Goal: Information Seeking & Learning: Learn about a topic

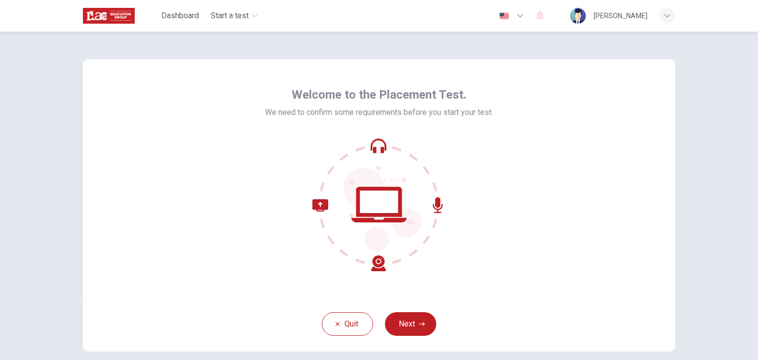
scroll to position [28, 0]
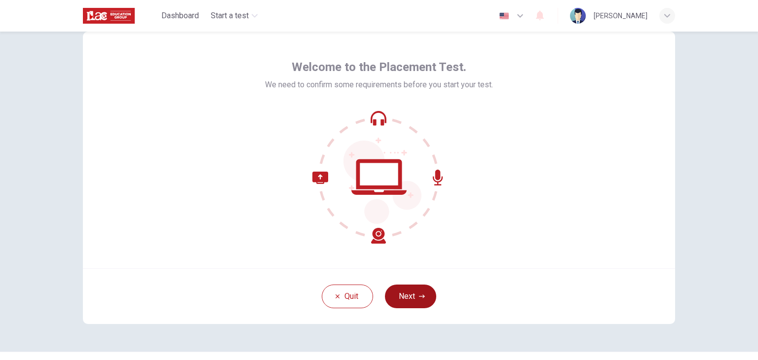
click at [419, 296] on icon "button" at bounding box center [422, 296] width 6 height 3
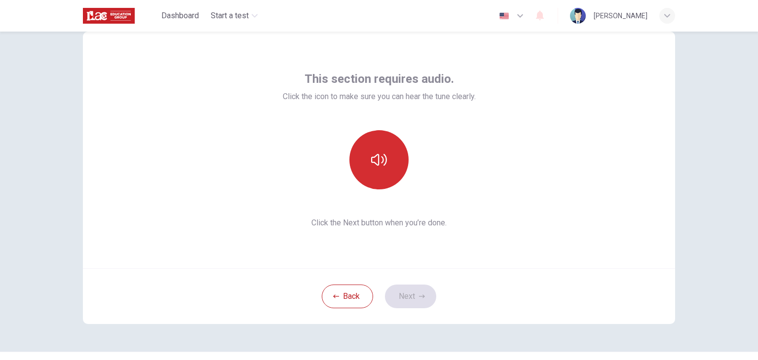
click at [392, 175] on button "button" at bounding box center [379, 159] width 59 height 59
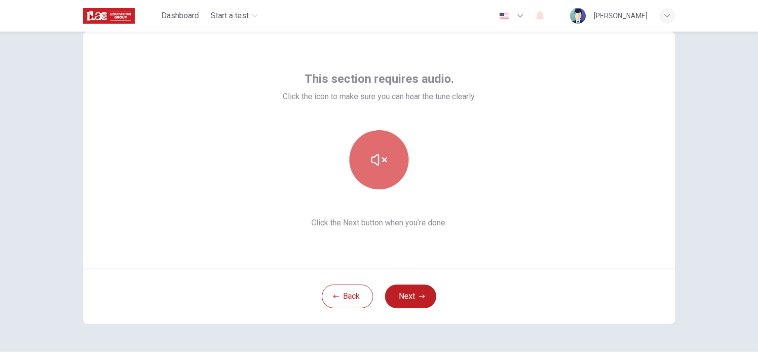
click at [392, 175] on button "button" at bounding box center [379, 159] width 59 height 59
click at [386, 163] on button "button" at bounding box center [379, 159] width 59 height 59
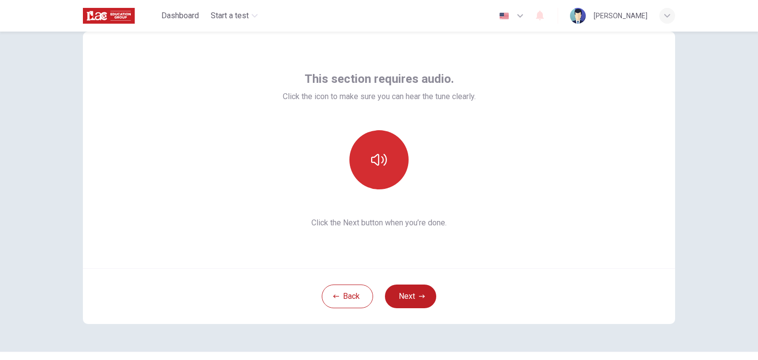
click at [386, 163] on button "button" at bounding box center [379, 159] width 59 height 59
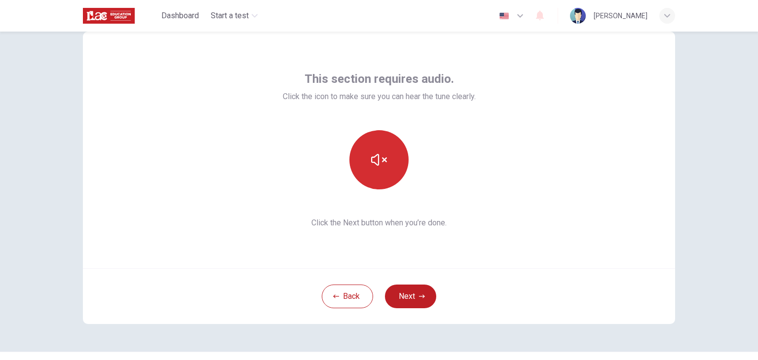
click at [386, 163] on button "button" at bounding box center [379, 159] width 59 height 59
click at [375, 149] on button "button" at bounding box center [379, 159] width 59 height 59
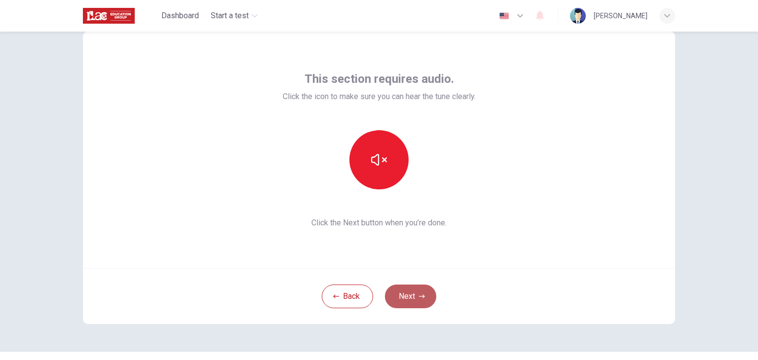
click at [406, 302] on button "Next" at bounding box center [410, 297] width 51 height 24
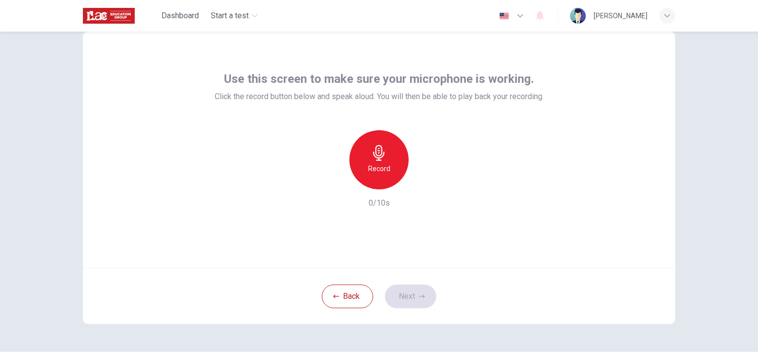
click at [367, 157] on div "Record" at bounding box center [379, 159] width 59 height 59
click at [390, 163] on div "Stop" at bounding box center [379, 159] width 59 height 59
click at [426, 183] on icon "button" at bounding box center [425, 182] width 10 height 10
click at [407, 294] on button "Next" at bounding box center [410, 297] width 51 height 24
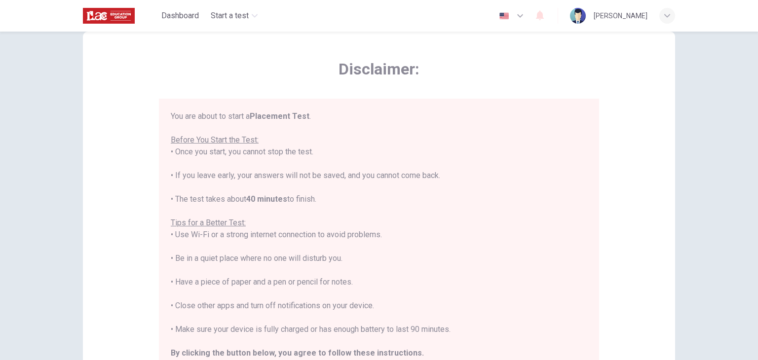
click at [310, 165] on div "You are about to start a Placement Test . Before You Start the Test: • Once you…" at bounding box center [379, 247] width 417 height 273
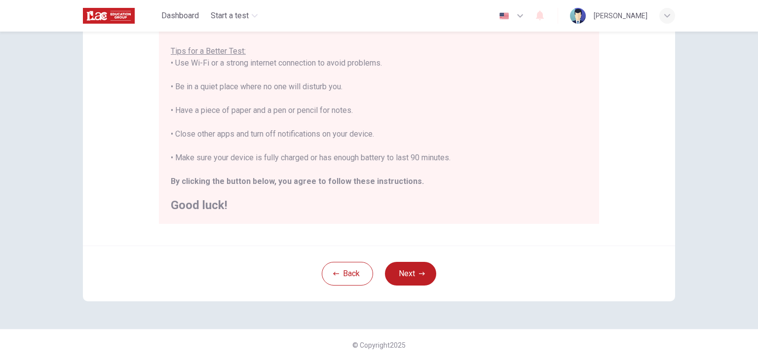
scroll to position [189, 0]
click at [406, 268] on button "Next" at bounding box center [410, 274] width 51 height 24
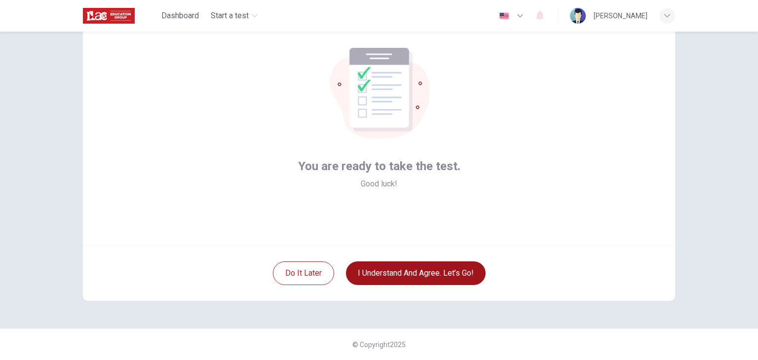
scroll to position [51, 0]
click at [419, 269] on button "I understand and agree. Let’s go!" at bounding box center [416, 274] width 140 height 24
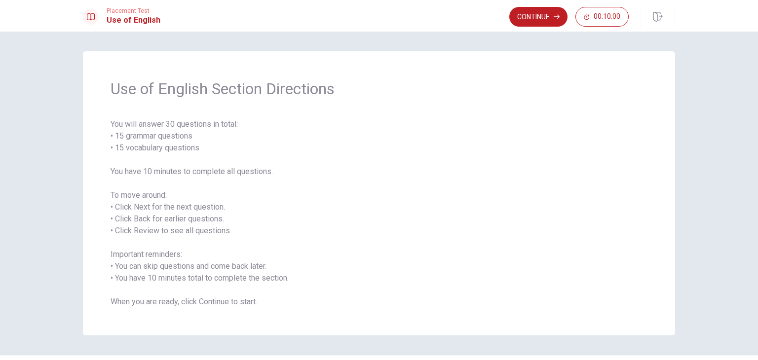
click at [751, 97] on div "Use of English Section Directions You will answer 30 questions in total: • 15 g…" at bounding box center [379, 196] width 758 height 329
click at [538, 17] on button "Continue" at bounding box center [539, 17] width 58 height 20
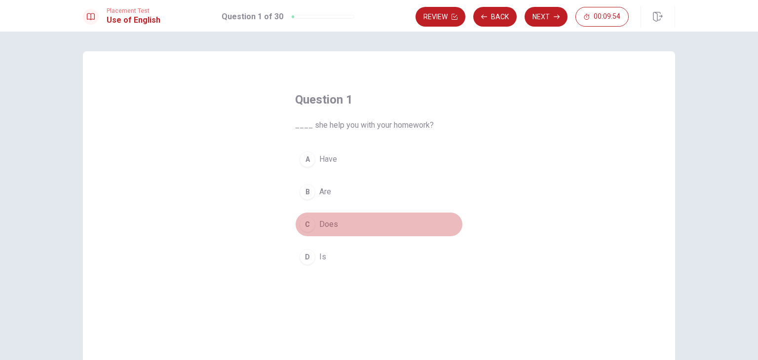
click at [324, 224] on span "Does" at bounding box center [328, 225] width 19 height 12
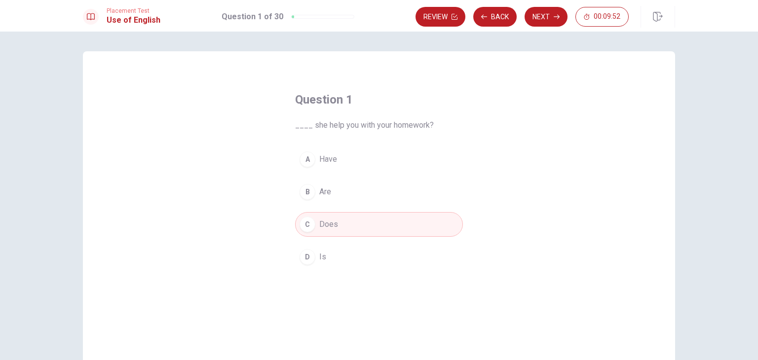
click at [333, 165] on button "A Have" at bounding box center [379, 159] width 168 height 25
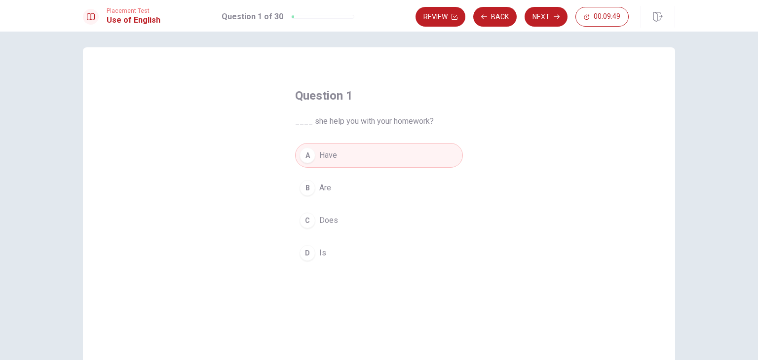
scroll to position [0, 0]
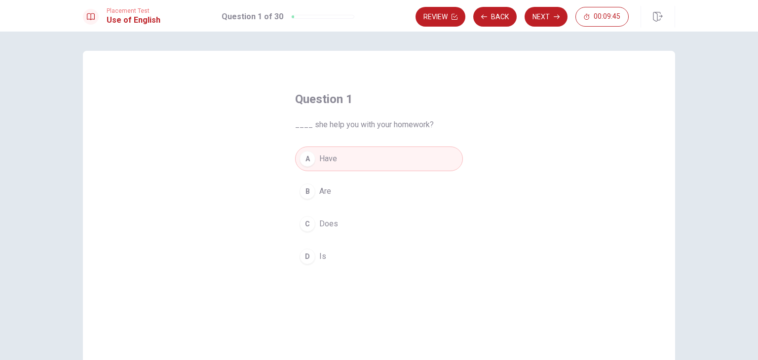
click at [331, 224] on span "Does" at bounding box center [328, 224] width 19 height 12
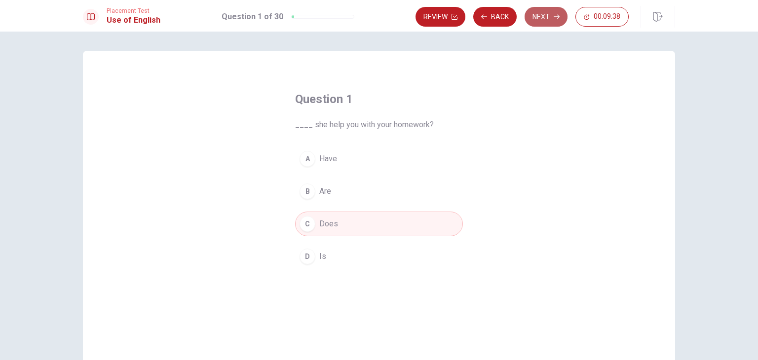
click at [542, 18] on button "Next" at bounding box center [546, 17] width 43 height 20
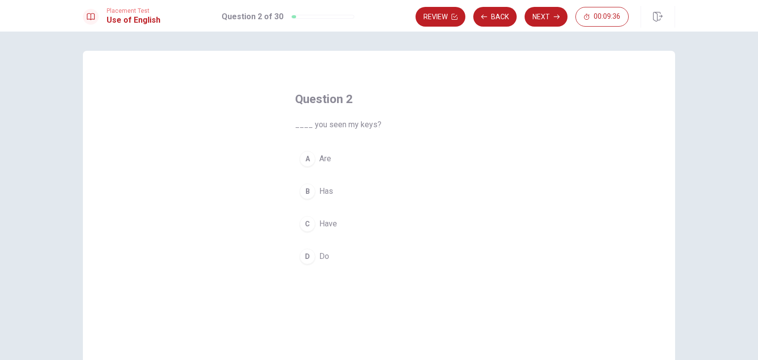
click at [320, 256] on span "Do" at bounding box center [324, 257] width 10 height 12
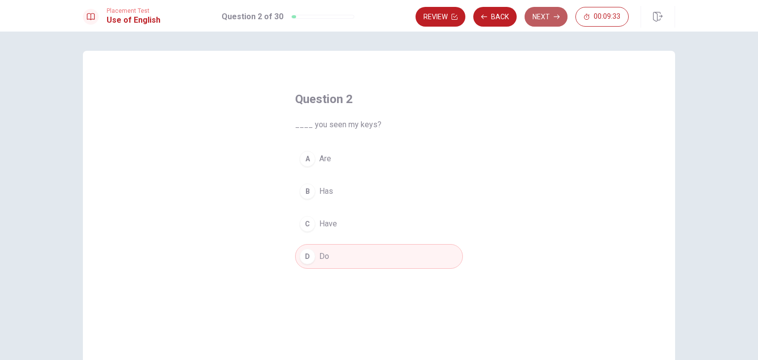
click at [545, 19] on button "Next" at bounding box center [546, 17] width 43 height 20
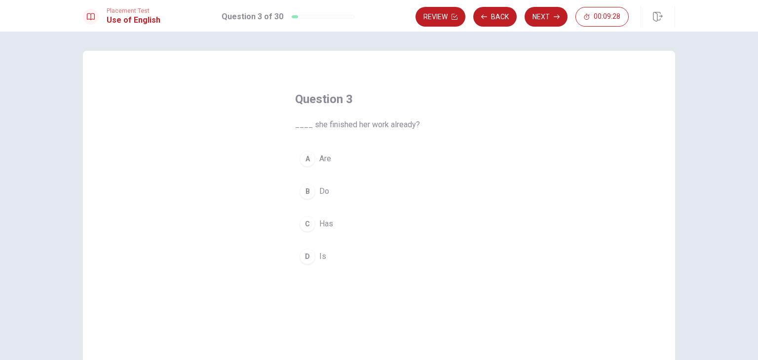
click at [326, 190] on button "B Do" at bounding box center [379, 191] width 168 height 25
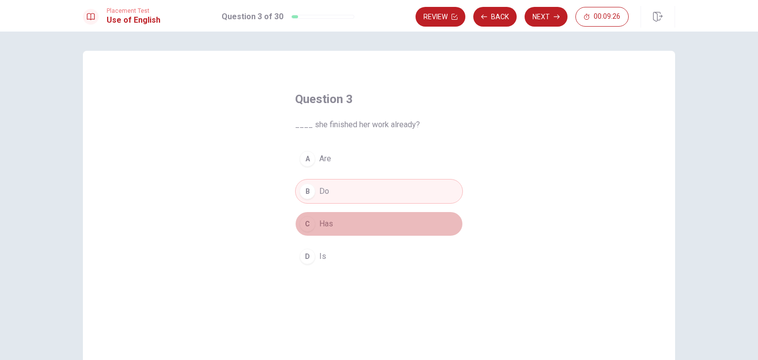
click at [328, 227] on span "Has" at bounding box center [326, 224] width 14 height 12
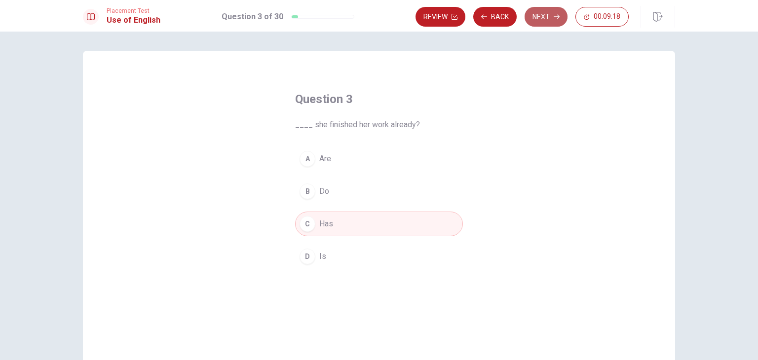
click at [557, 20] on button "Next" at bounding box center [546, 17] width 43 height 20
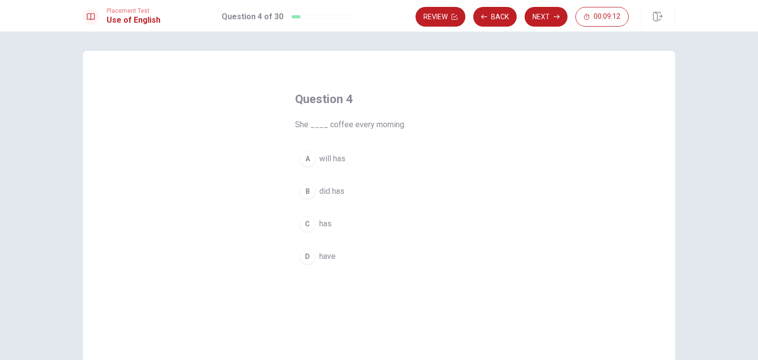
click at [322, 259] on span "have" at bounding box center [327, 257] width 16 height 12
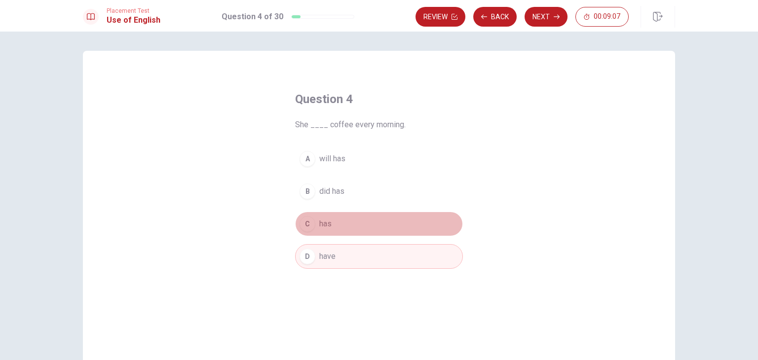
click at [325, 226] on span "has" at bounding box center [325, 224] width 12 height 12
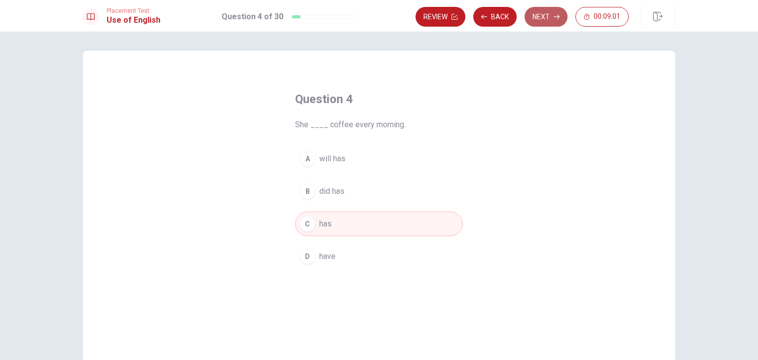
click at [552, 15] on button "Next" at bounding box center [546, 17] width 43 height 20
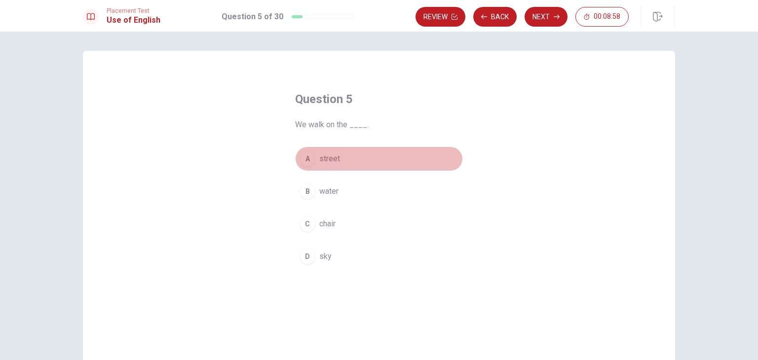
click at [333, 158] on span "street" at bounding box center [329, 159] width 21 height 12
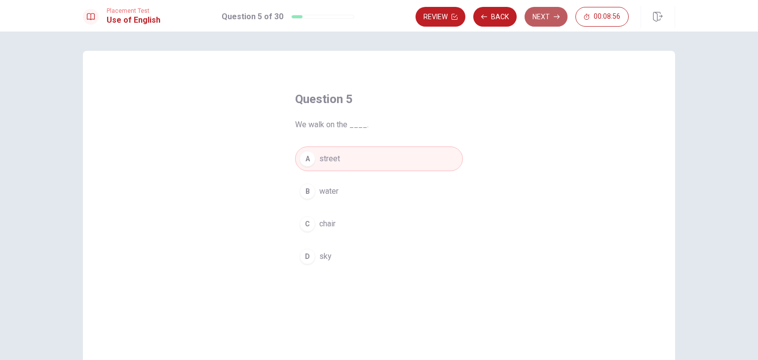
click at [545, 15] on button "Next" at bounding box center [546, 17] width 43 height 20
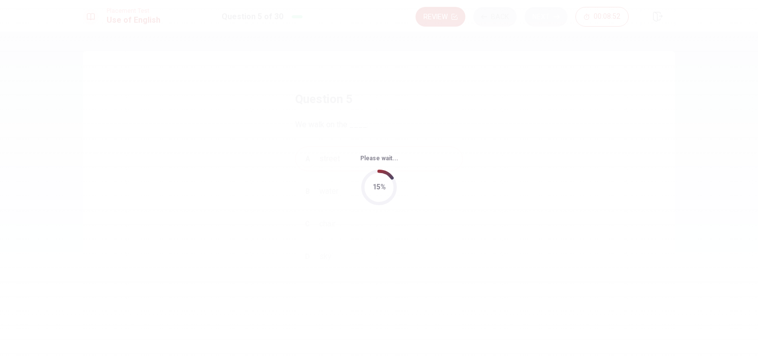
scroll to position [0, 0]
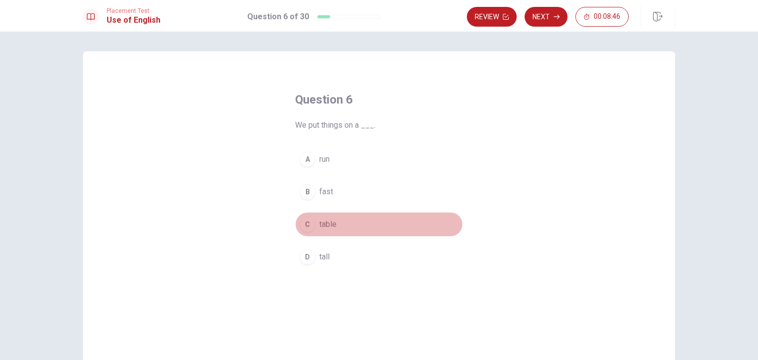
click at [330, 227] on span "table" at bounding box center [327, 225] width 17 height 12
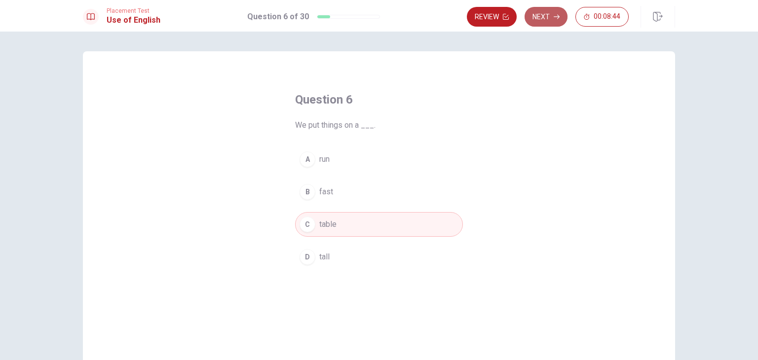
click at [546, 22] on button "Next" at bounding box center [546, 17] width 43 height 20
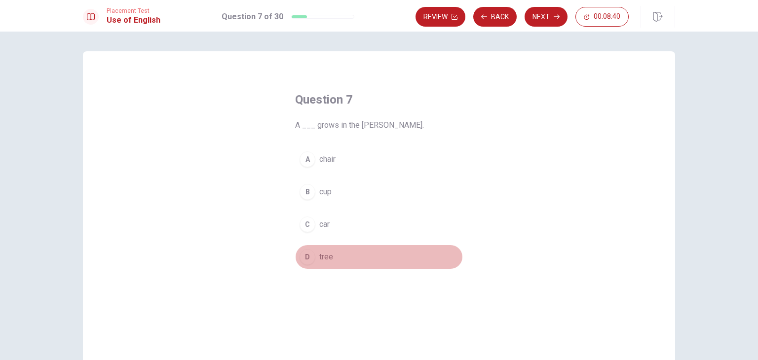
click at [322, 255] on span "tree" at bounding box center [326, 257] width 14 height 12
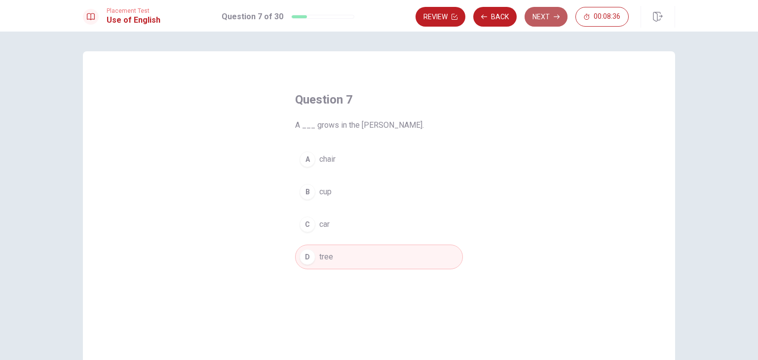
click at [554, 20] on button "Next" at bounding box center [546, 17] width 43 height 20
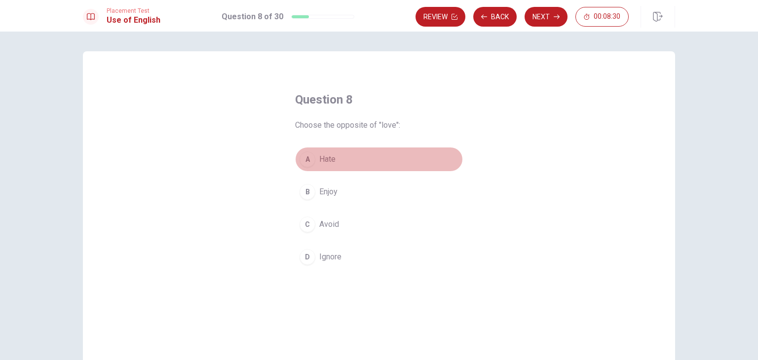
click at [325, 168] on button "A Hate" at bounding box center [379, 159] width 168 height 25
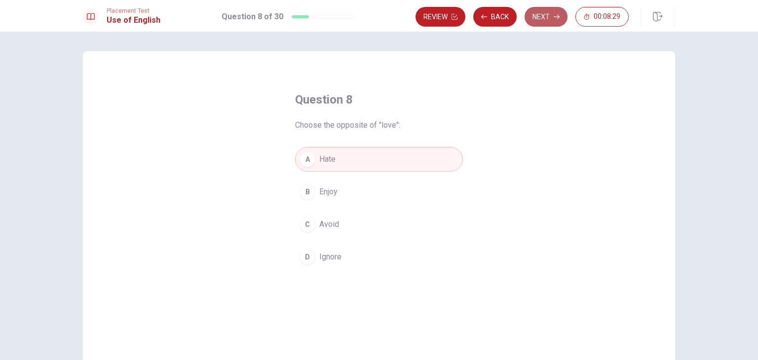
click at [560, 12] on button "Next" at bounding box center [546, 17] width 43 height 20
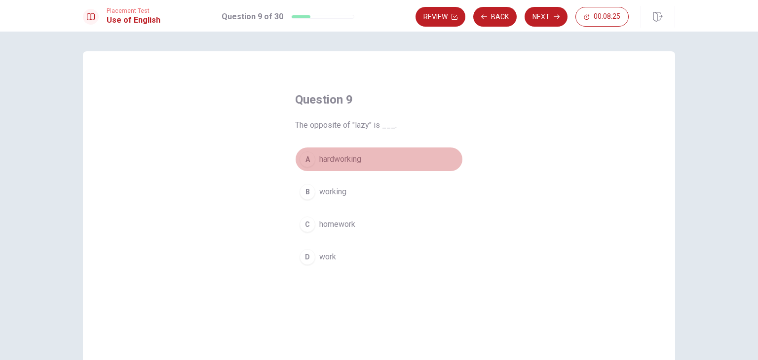
click at [350, 164] on span "hardworking" at bounding box center [340, 160] width 42 height 12
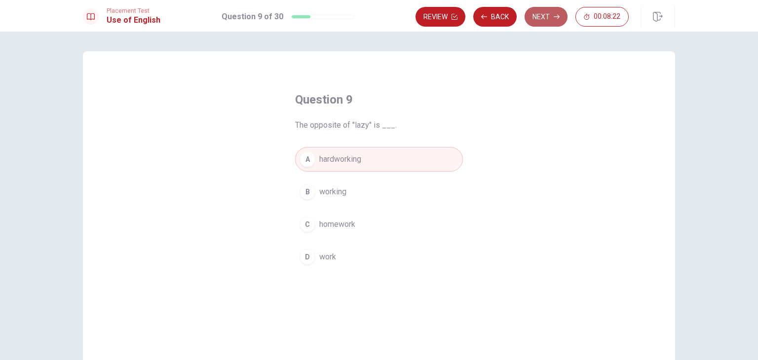
click at [550, 20] on button "Next" at bounding box center [546, 17] width 43 height 20
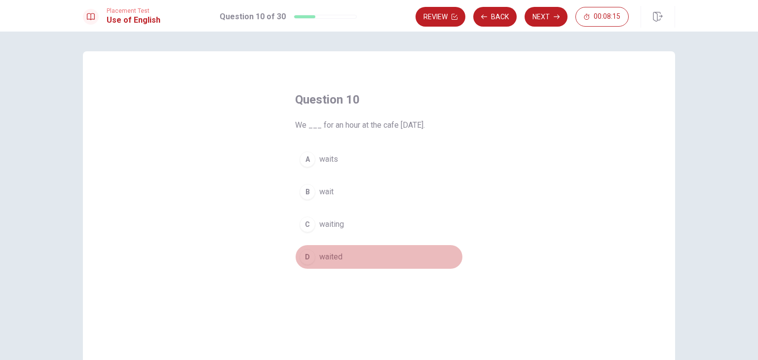
click at [326, 254] on span "waited" at bounding box center [330, 257] width 23 height 12
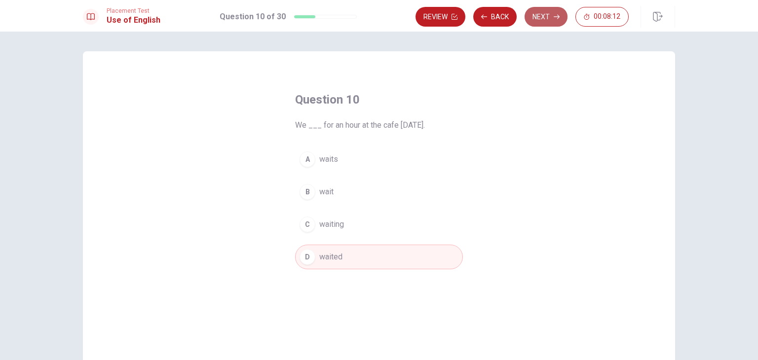
click at [553, 18] on button "Next" at bounding box center [546, 17] width 43 height 20
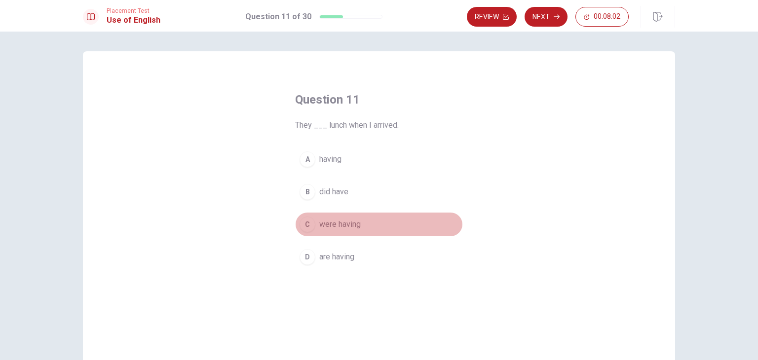
click at [341, 230] on button "C were having" at bounding box center [379, 224] width 168 height 25
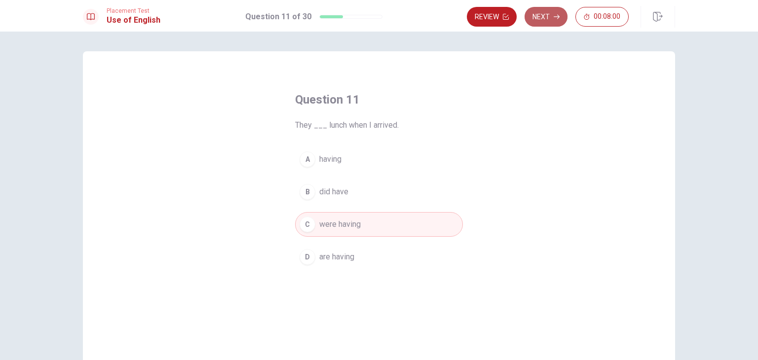
click at [545, 16] on button "Next" at bounding box center [546, 17] width 43 height 20
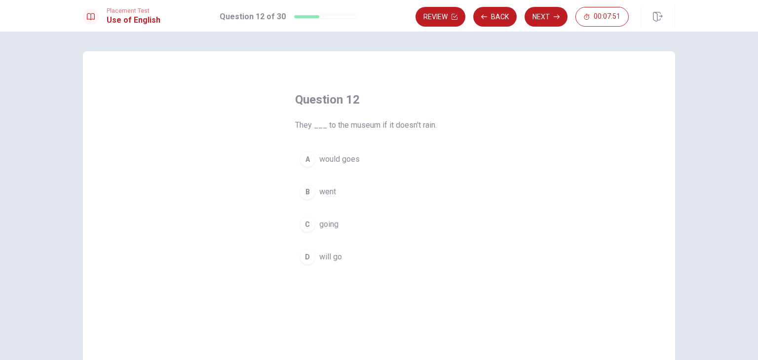
click at [326, 256] on span "will go" at bounding box center [330, 257] width 23 height 12
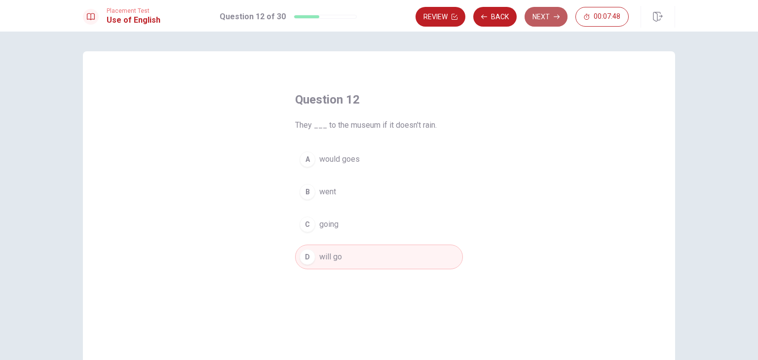
click at [545, 19] on button "Next" at bounding box center [546, 17] width 43 height 20
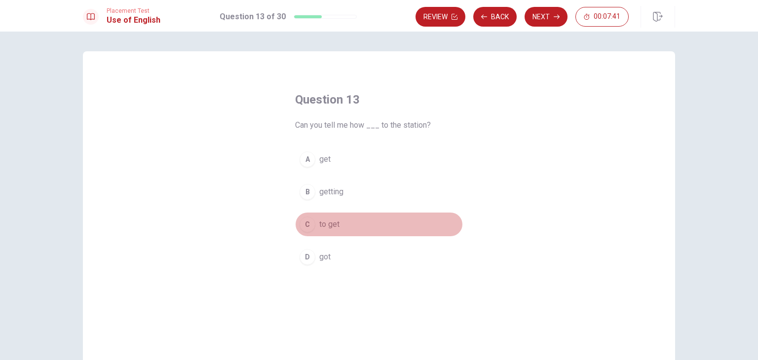
click at [329, 226] on span "to get" at bounding box center [329, 225] width 20 height 12
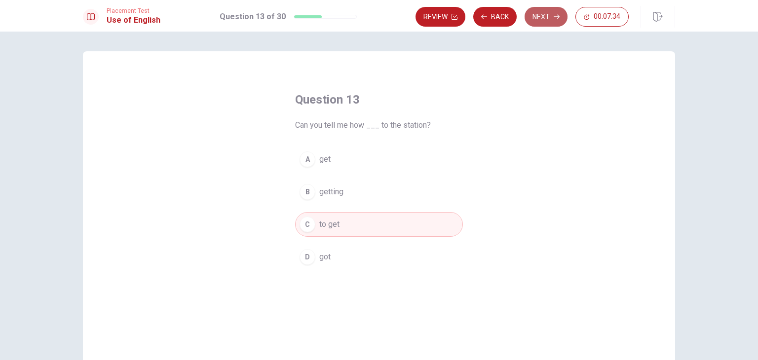
click at [549, 17] on button "Next" at bounding box center [546, 17] width 43 height 20
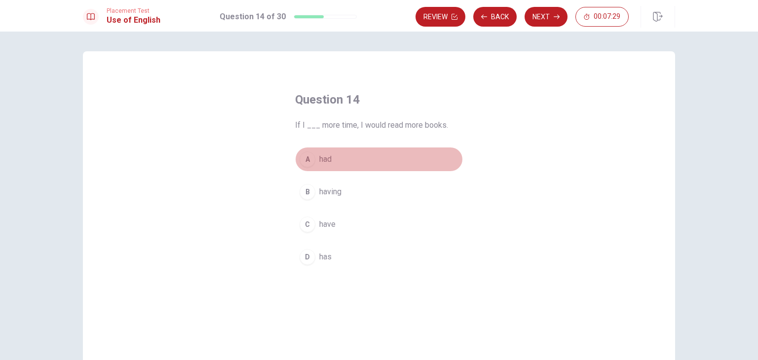
click at [323, 161] on span "had" at bounding box center [325, 160] width 12 height 12
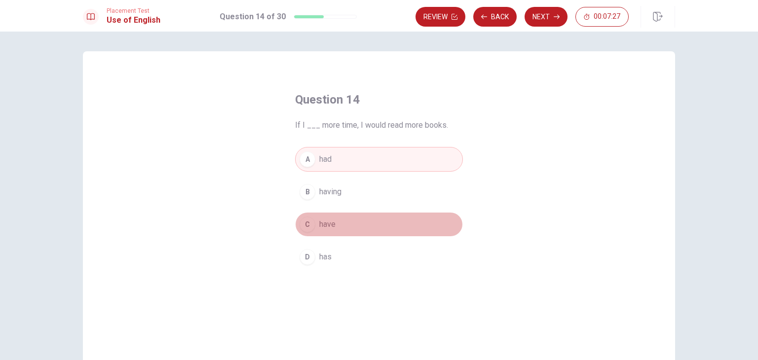
click at [326, 227] on span "have" at bounding box center [327, 225] width 16 height 12
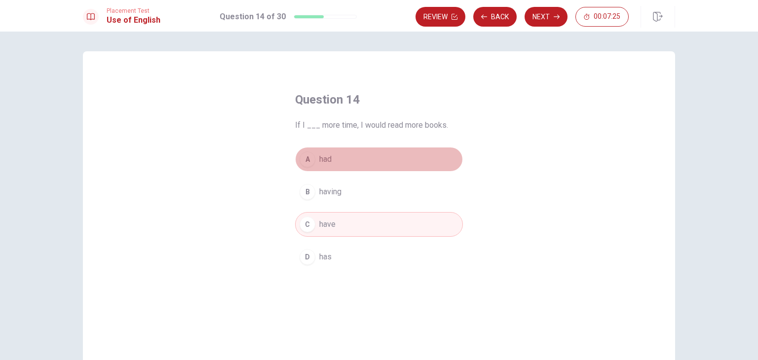
click at [334, 155] on button "A had" at bounding box center [379, 159] width 168 height 25
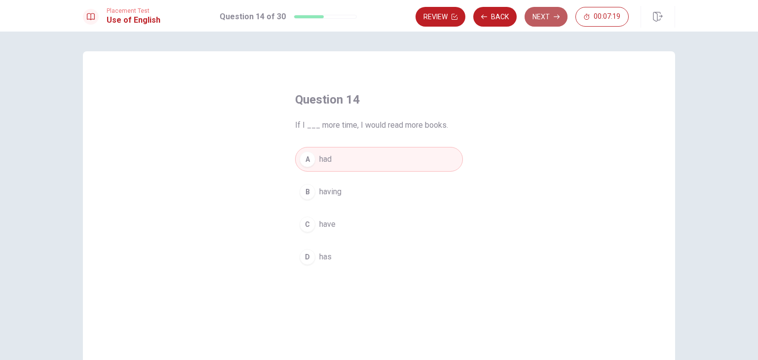
click at [548, 16] on button "Next" at bounding box center [546, 17] width 43 height 20
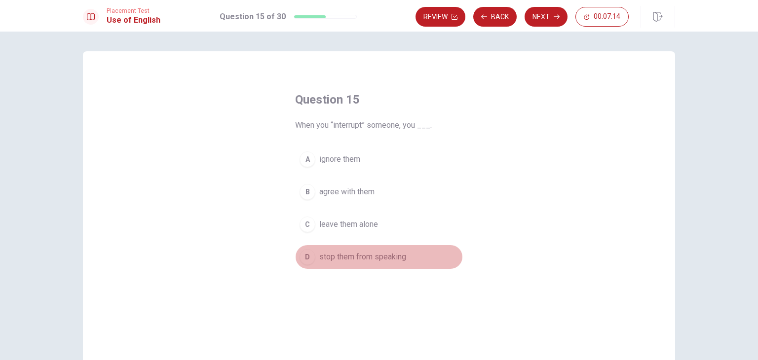
click at [355, 259] on span "stop them from speaking" at bounding box center [362, 257] width 87 height 12
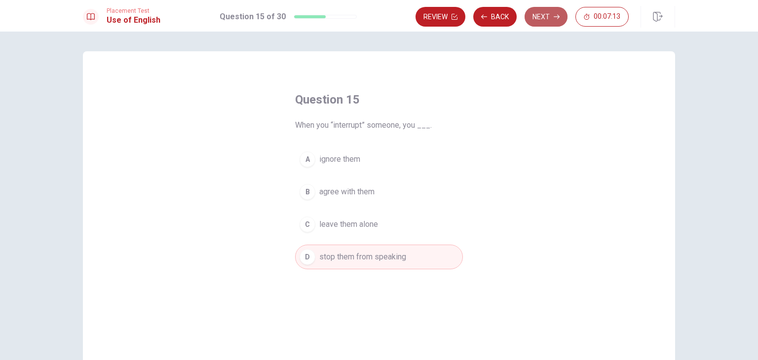
click at [541, 14] on button "Next" at bounding box center [546, 17] width 43 height 20
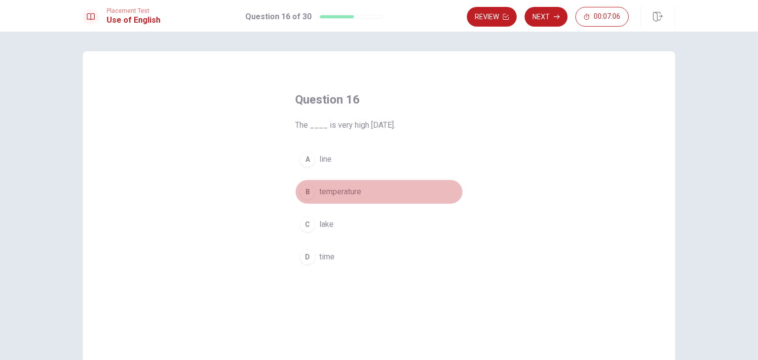
click at [340, 194] on span "temperature" at bounding box center [340, 192] width 42 height 12
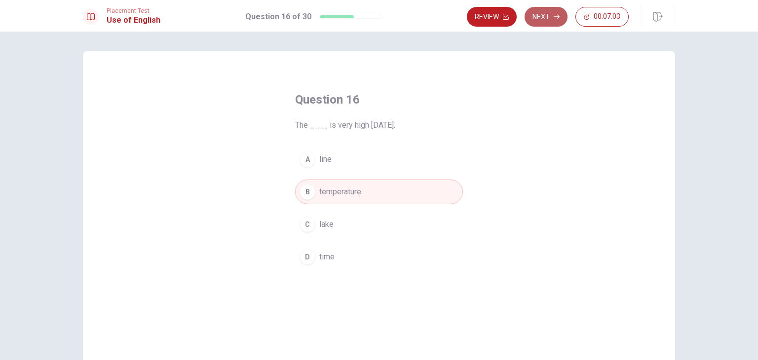
click at [548, 20] on button "Next" at bounding box center [546, 17] width 43 height 20
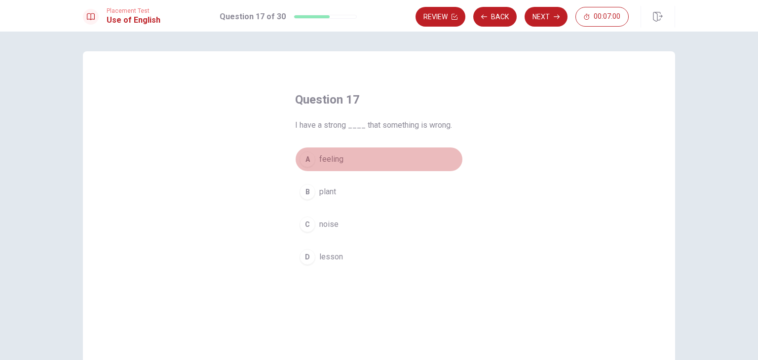
click at [344, 149] on button "A feeling" at bounding box center [379, 159] width 168 height 25
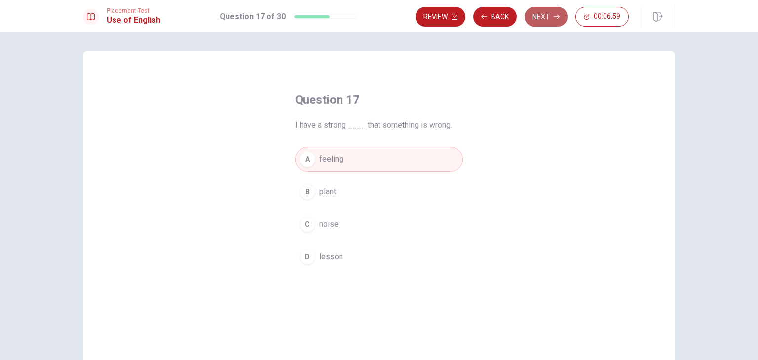
click at [542, 24] on button "Next" at bounding box center [546, 17] width 43 height 20
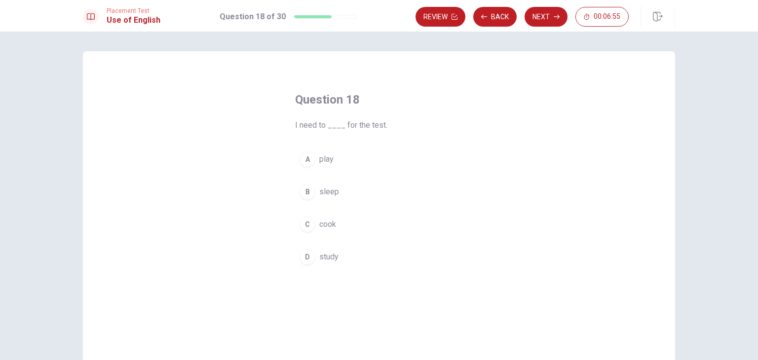
click at [329, 254] on span "study" at bounding box center [328, 257] width 19 height 12
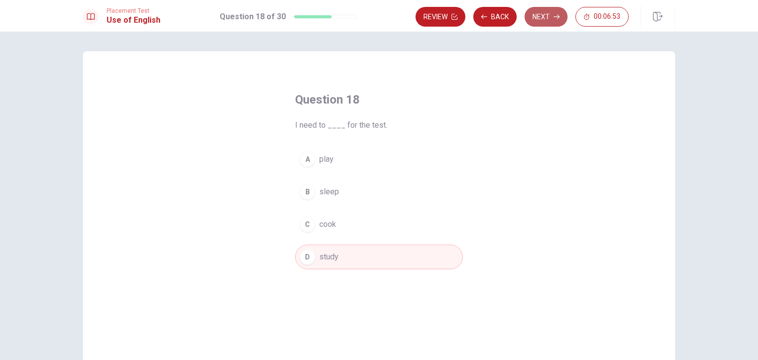
click at [553, 20] on button "Next" at bounding box center [546, 17] width 43 height 20
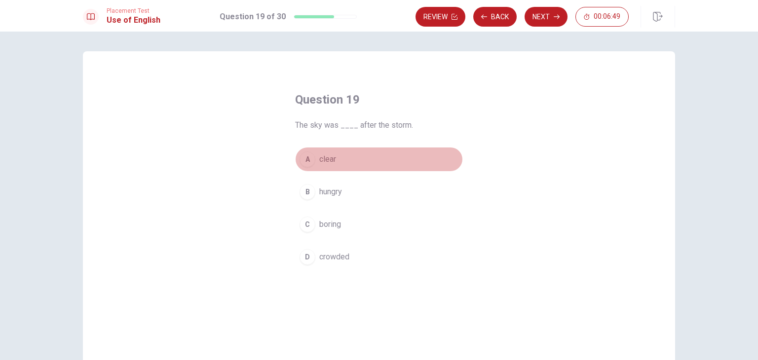
click at [332, 164] on span "clear" at bounding box center [327, 160] width 17 height 12
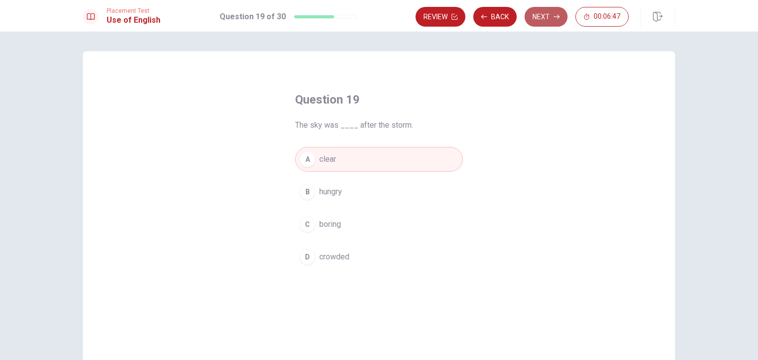
click at [549, 18] on button "Next" at bounding box center [546, 17] width 43 height 20
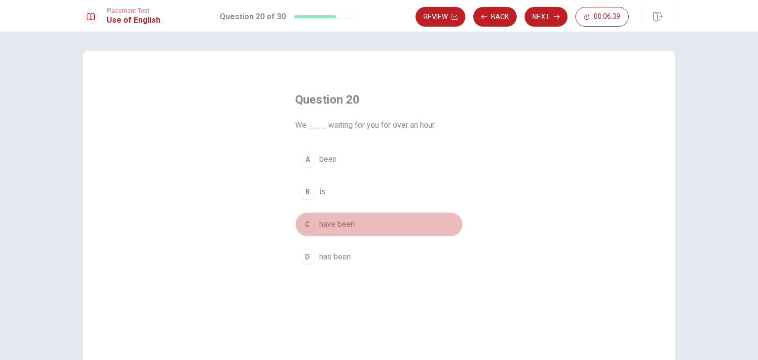
click at [343, 222] on span "have been" at bounding box center [337, 225] width 36 height 12
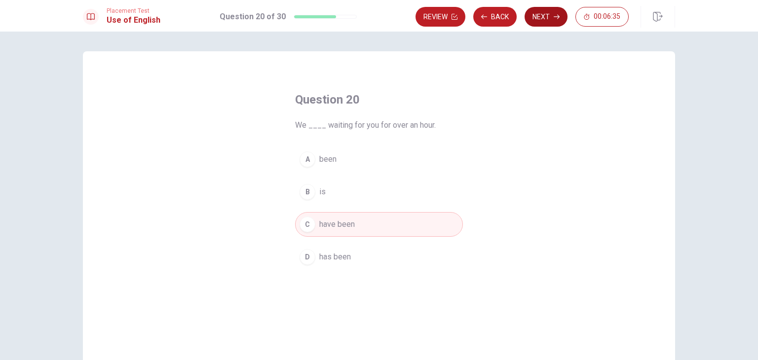
click at [545, 11] on button "Next" at bounding box center [546, 17] width 43 height 20
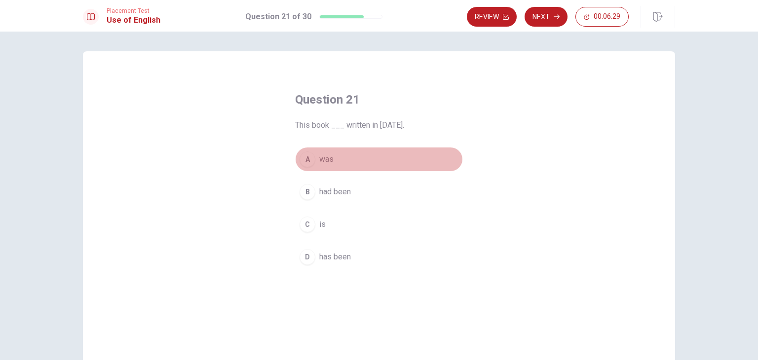
click at [344, 156] on button "A was" at bounding box center [379, 159] width 168 height 25
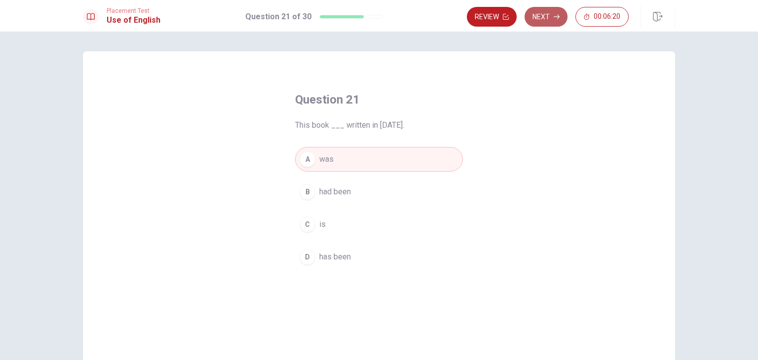
click at [540, 18] on button "Next" at bounding box center [546, 17] width 43 height 20
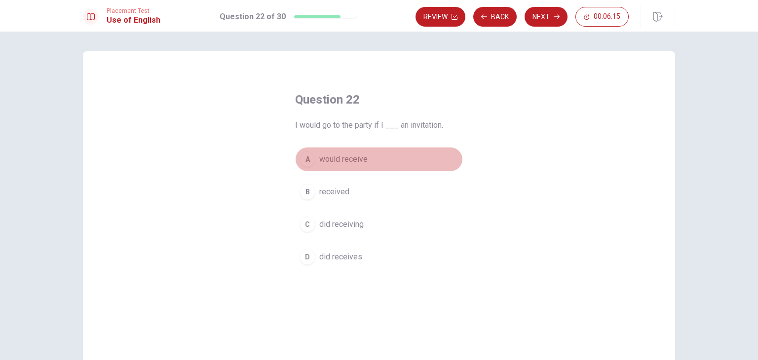
click at [348, 160] on span "would receive" at bounding box center [343, 160] width 48 height 12
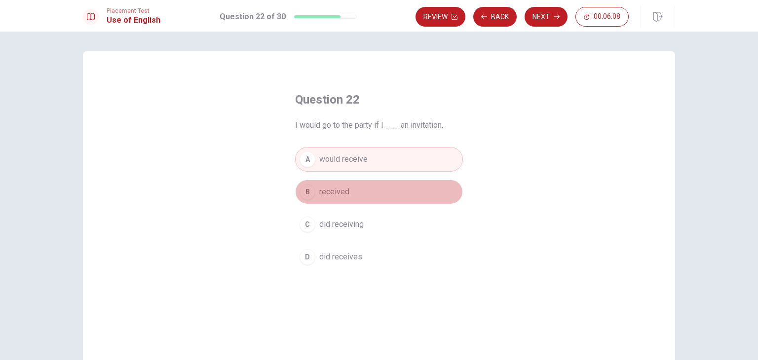
click at [341, 199] on button "B received" at bounding box center [379, 192] width 168 height 25
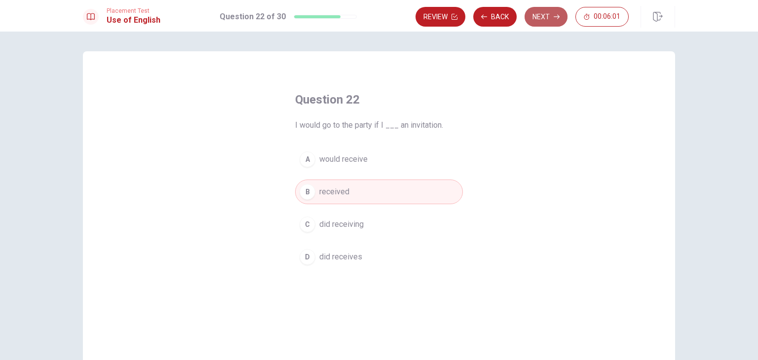
click at [555, 19] on icon "button" at bounding box center [557, 17] width 6 height 6
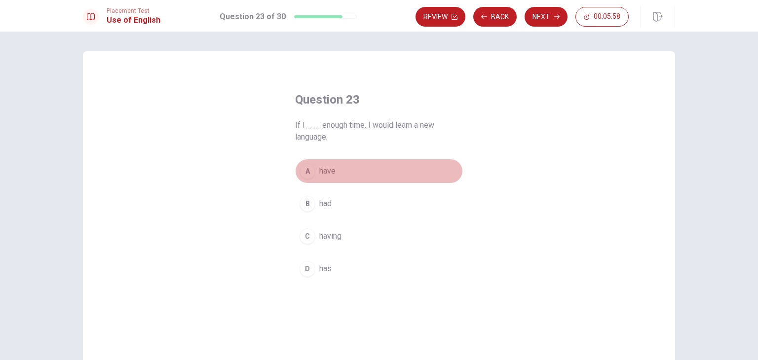
click at [330, 170] on span "have" at bounding box center [327, 171] width 16 height 12
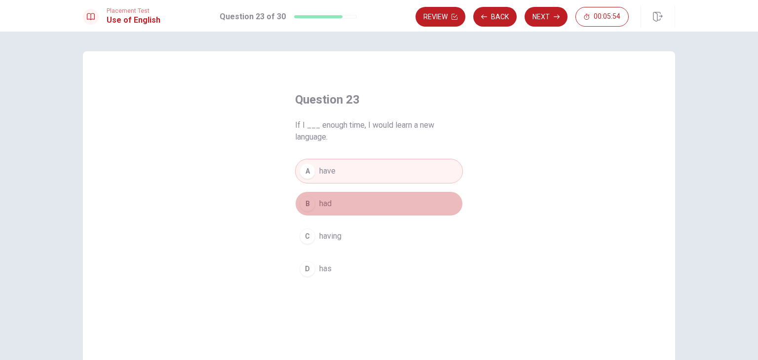
click at [338, 209] on button "B had" at bounding box center [379, 204] width 168 height 25
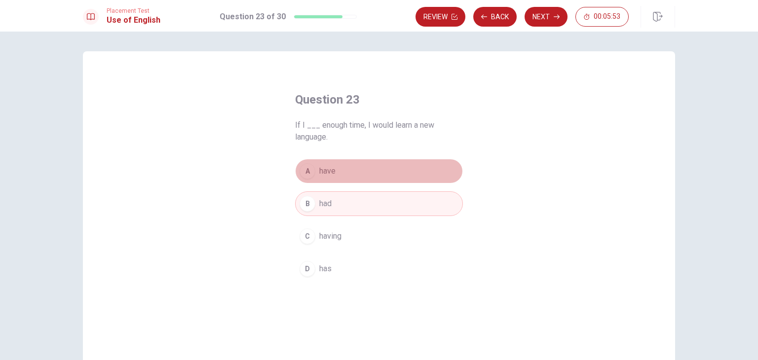
click at [340, 171] on button "A have" at bounding box center [379, 171] width 168 height 25
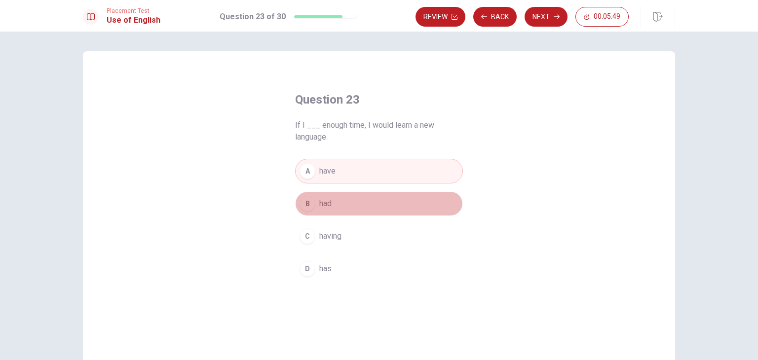
click at [336, 200] on button "B had" at bounding box center [379, 204] width 168 height 25
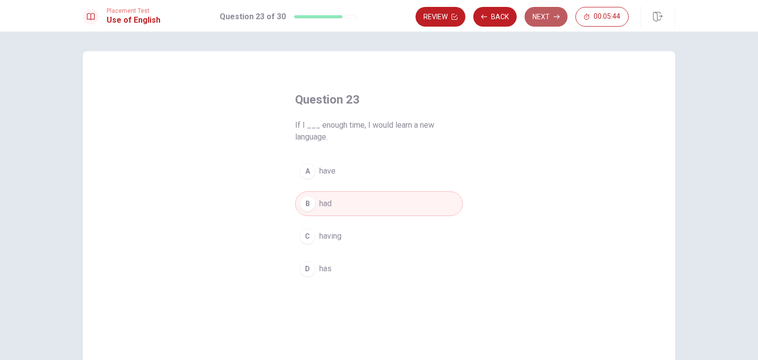
click at [542, 18] on button "Next" at bounding box center [546, 17] width 43 height 20
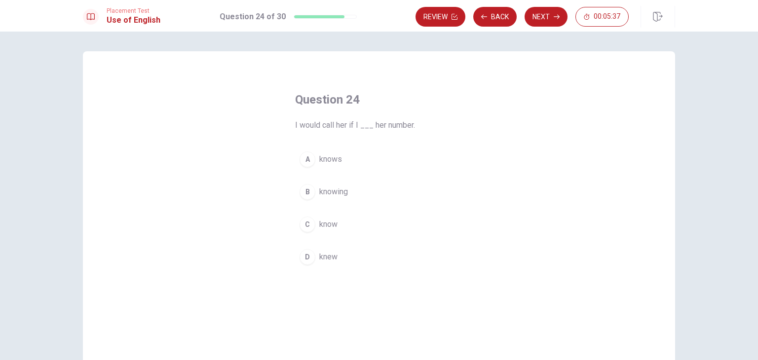
click at [322, 259] on span "knew" at bounding box center [328, 257] width 18 height 12
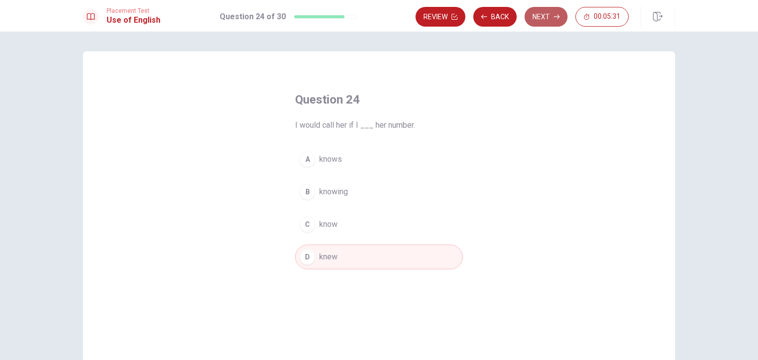
click at [550, 17] on button "Next" at bounding box center [546, 17] width 43 height 20
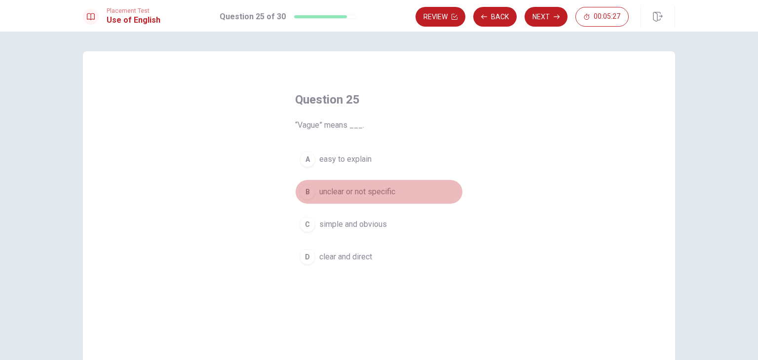
click at [376, 195] on span "unclear or not specific" at bounding box center [357, 192] width 76 height 12
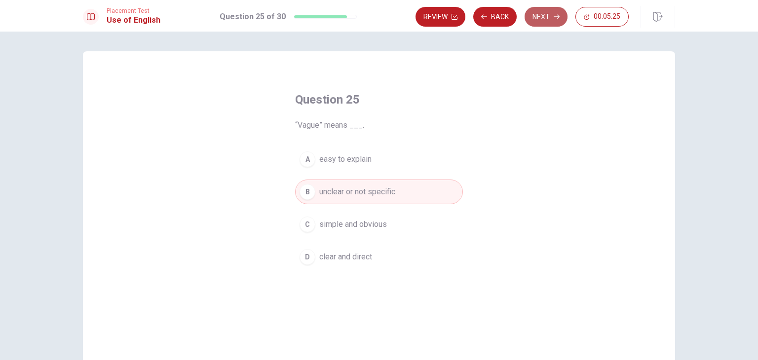
click at [551, 15] on button "Next" at bounding box center [546, 17] width 43 height 20
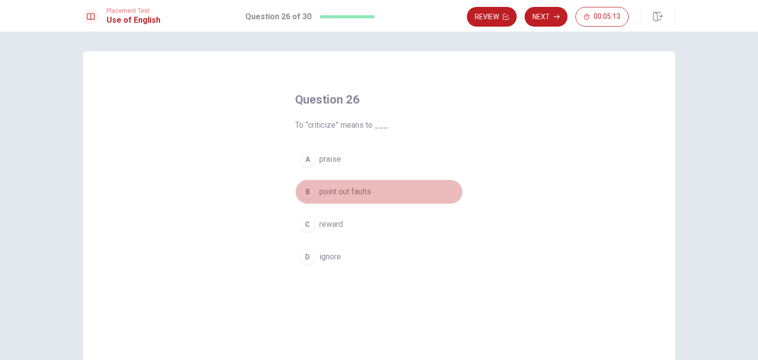
click at [336, 193] on span "point out faults" at bounding box center [345, 192] width 52 height 12
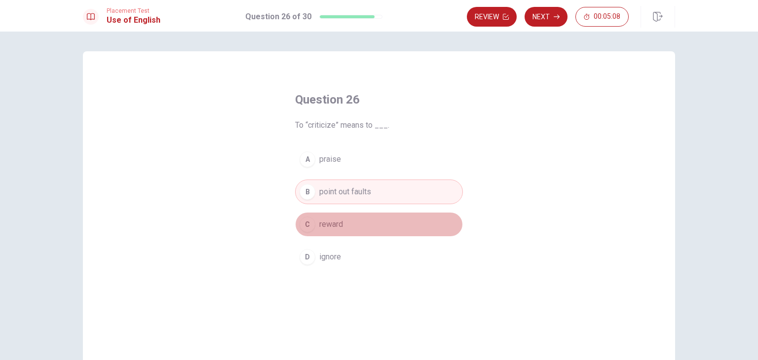
click at [329, 232] on button "C reward" at bounding box center [379, 224] width 168 height 25
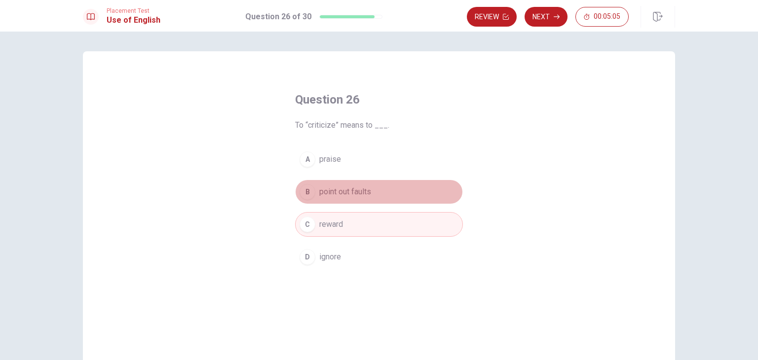
click at [359, 193] on span "point out faults" at bounding box center [345, 192] width 52 height 12
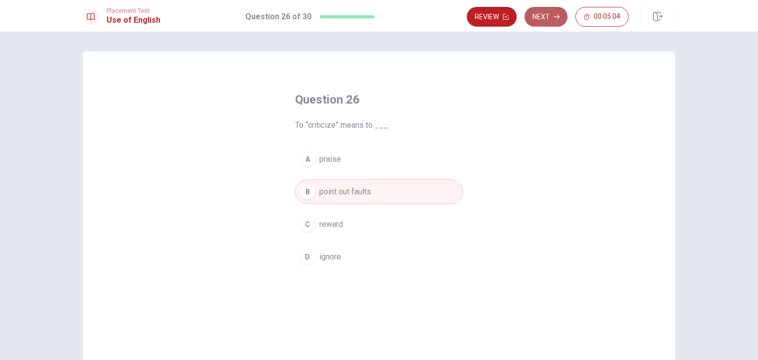
click at [551, 16] on button "Next" at bounding box center [546, 17] width 43 height 20
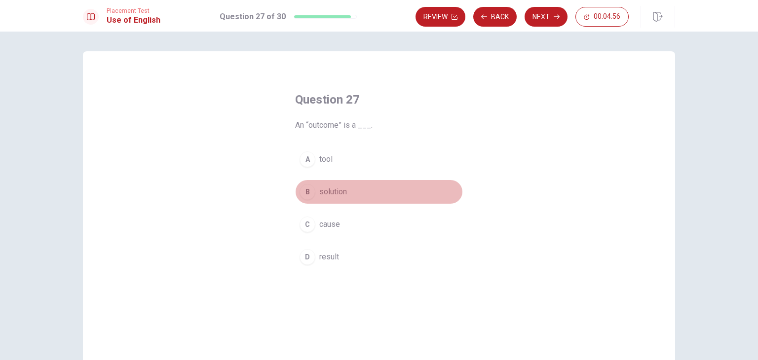
click at [332, 198] on button "B solution" at bounding box center [379, 192] width 168 height 25
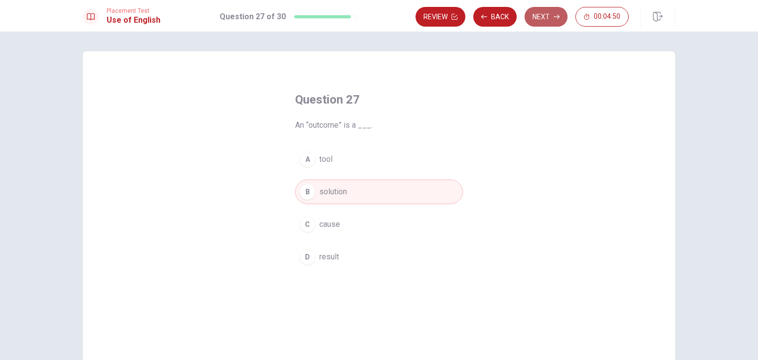
click at [553, 17] on button "Next" at bounding box center [546, 17] width 43 height 20
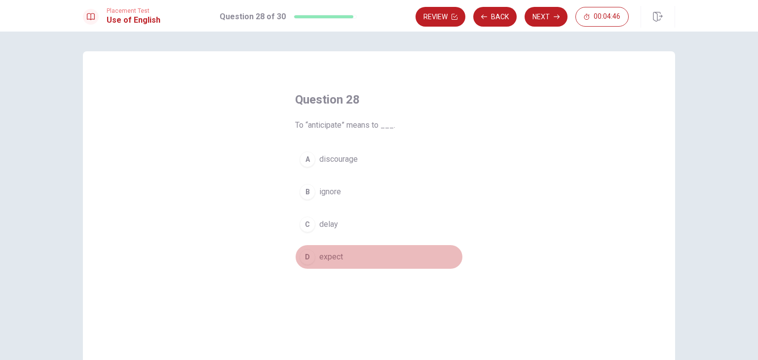
click at [326, 256] on span "expect" at bounding box center [331, 257] width 24 height 12
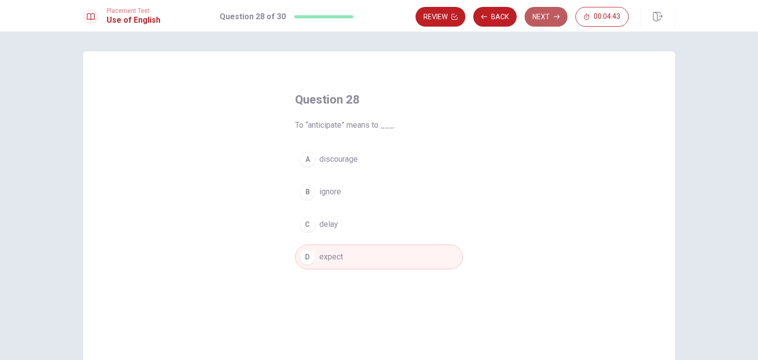
click at [553, 18] on button "Next" at bounding box center [546, 17] width 43 height 20
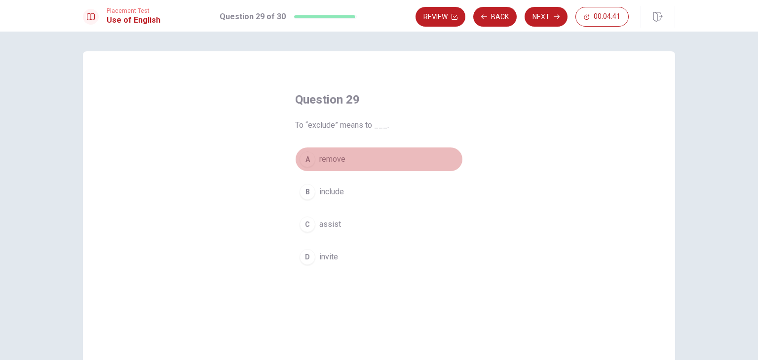
click at [342, 162] on span "remove" at bounding box center [332, 160] width 26 height 12
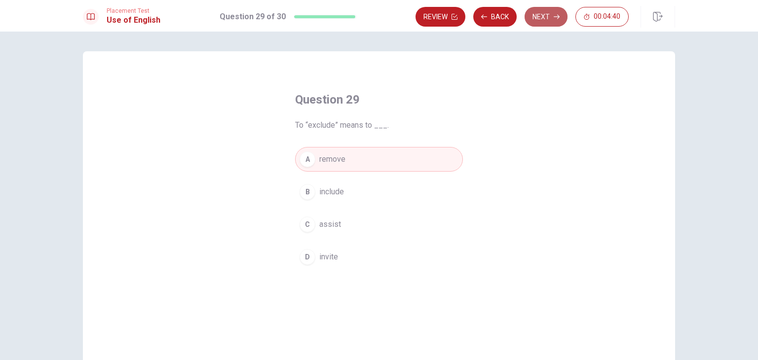
click at [552, 17] on button "Next" at bounding box center [546, 17] width 43 height 20
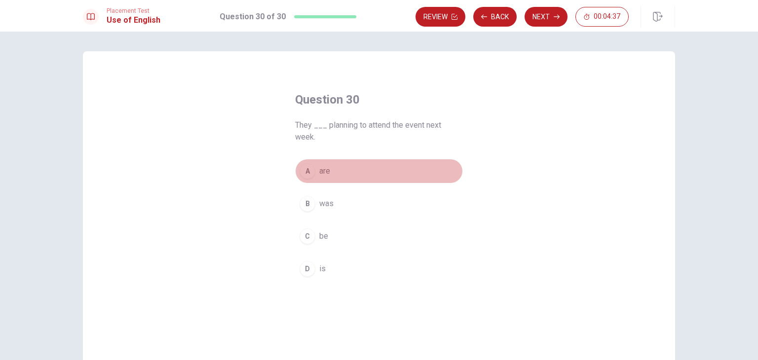
click at [326, 175] on span "are" at bounding box center [324, 171] width 11 height 12
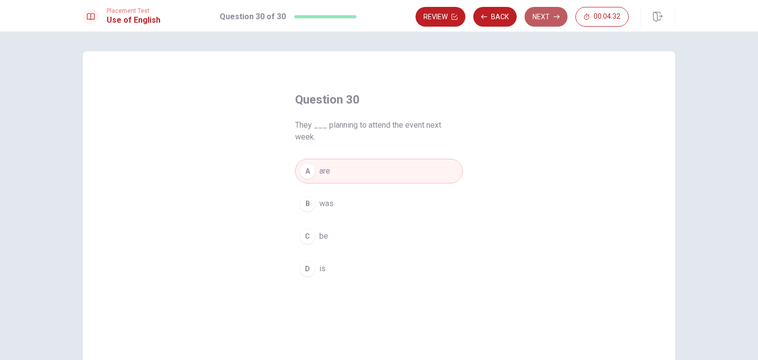
click at [549, 16] on button "Next" at bounding box center [546, 17] width 43 height 20
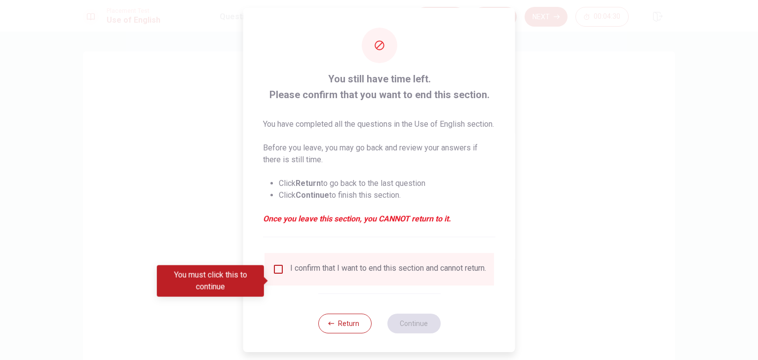
click at [326, 276] on div "I confirm that I want to end this section and cannot return." at bounding box center [388, 270] width 196 height 12
click at [278, 276] on input "You must click this to continue" at bounding box center [279, 270] width 12 height 12
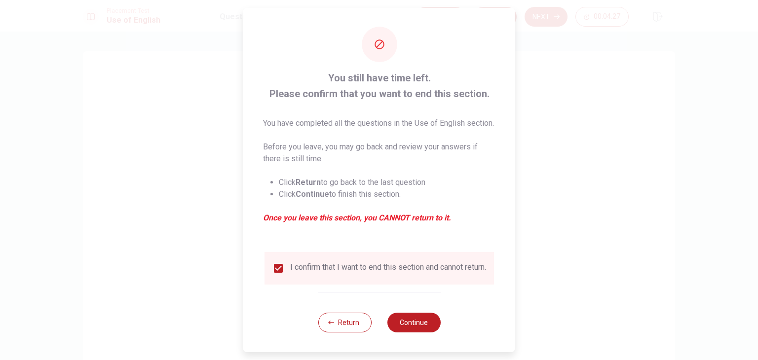
scroll to position [20, 0]
click at [417, 319] on button "Continue" at bounding box center [413, 323] width 53 height 20
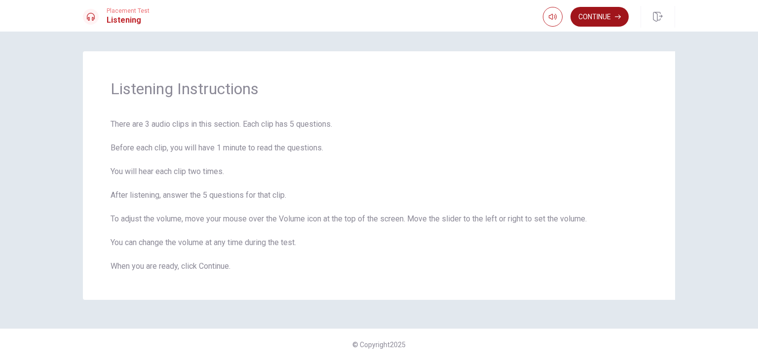
click at [592, 18] on button "Continue" at bounding box center [600, 17] width 58 height 20
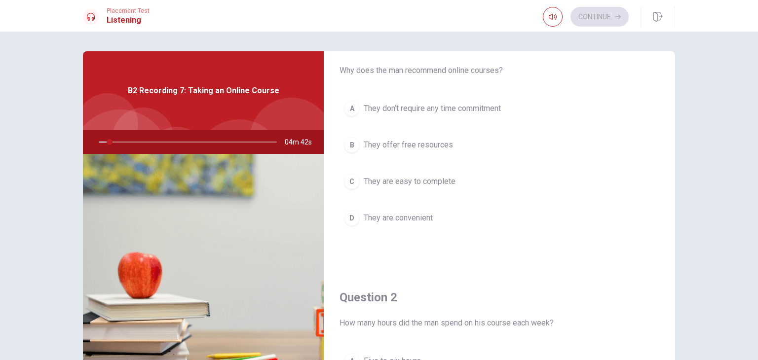
scroll to position [27, 0]
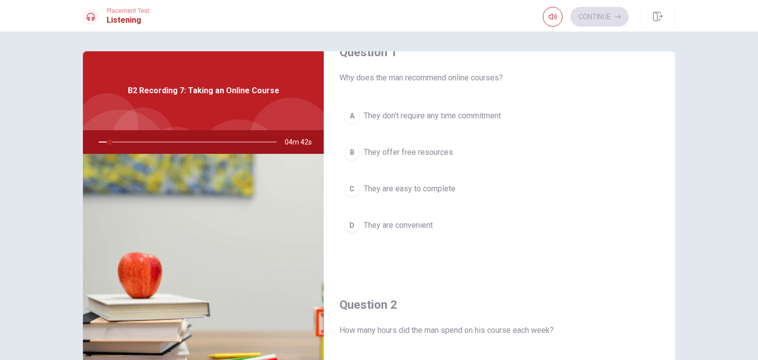
drag, startPoint x: 672, startPoint y: 114, endPoint x: 673, endPoint y: 121, distance: 7.0
click at [673, 121] on div "Question 1 Why does the man recommend online courses? A They don’t require any …" at bounding box center [379, 222] width 624 height 343
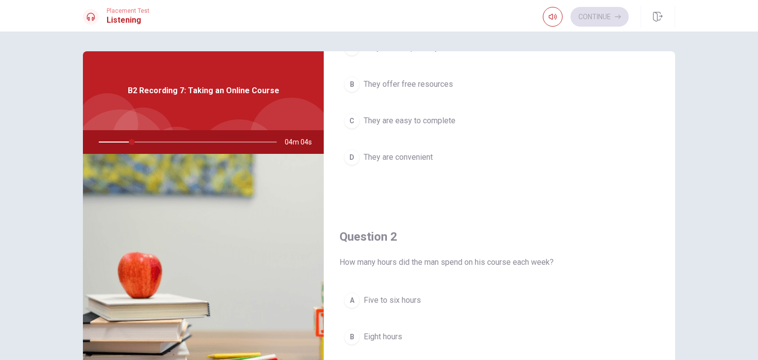
scroll to position [56, 0]
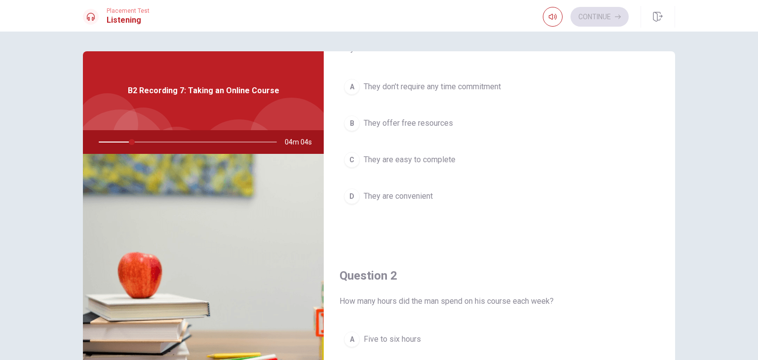
drag, startPoint x: 672, startPoint y: 237, endPoint x: 685, endPoint y: 129, distance: 108.9
click at [685, 129] on div "Question 1 Why does the man recommend online courses? A They don’t require any …" at bounding box center [379, 222] width 624 height 343
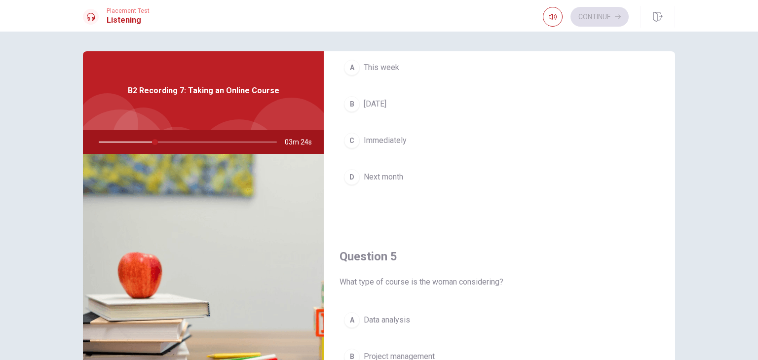
scroll to position [916, 0]
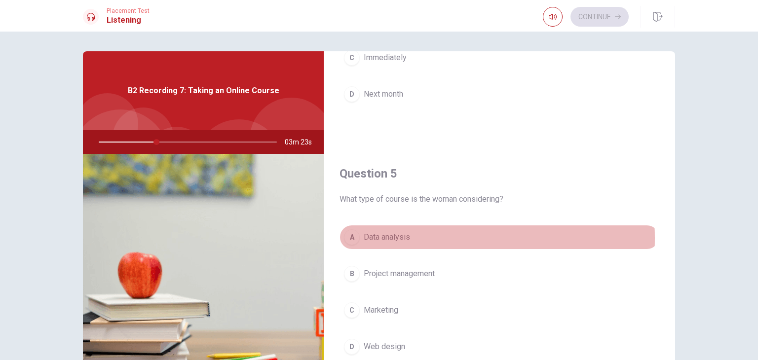
click at [402, 235] on span "Data analysis" at bounding box center [387, 238] width 46 height 12
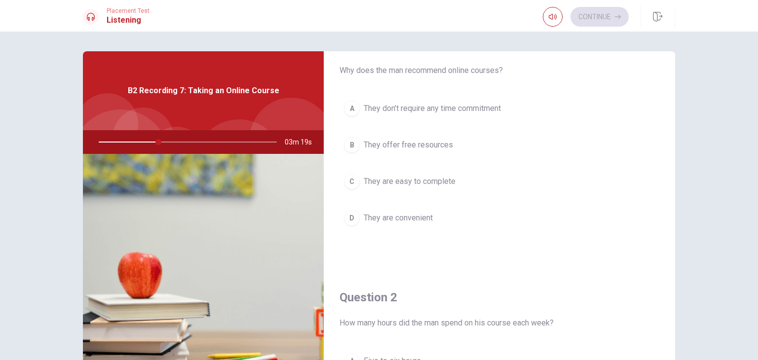
scroll to position [20, 0]
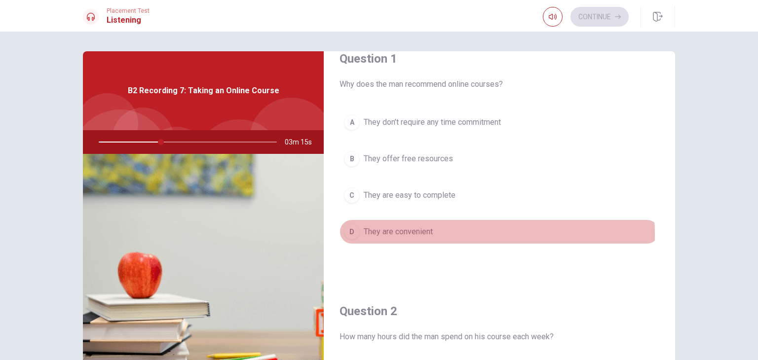
click at [422, 234] on span "They are convenient" at bounding box center [398, 232] width 69 height 12
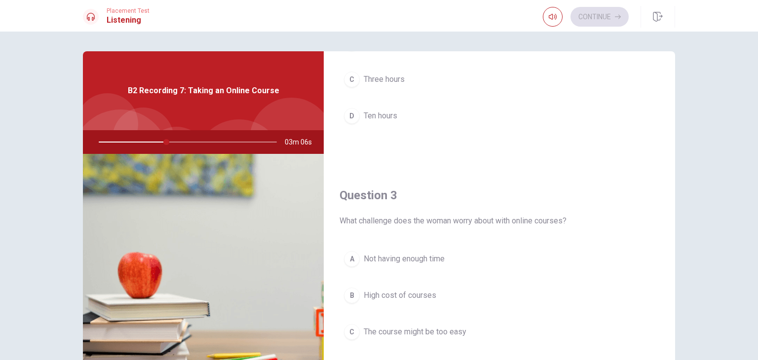
scroll to position [329, 0]
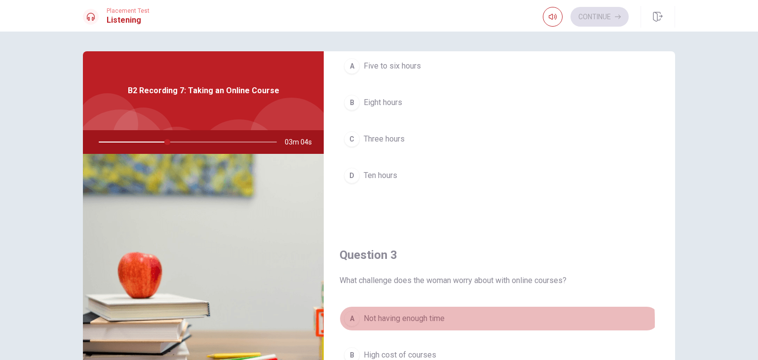
click at [413, 320] on span "Not having enough time" at bounding box center [404, 319] width 81 height 12
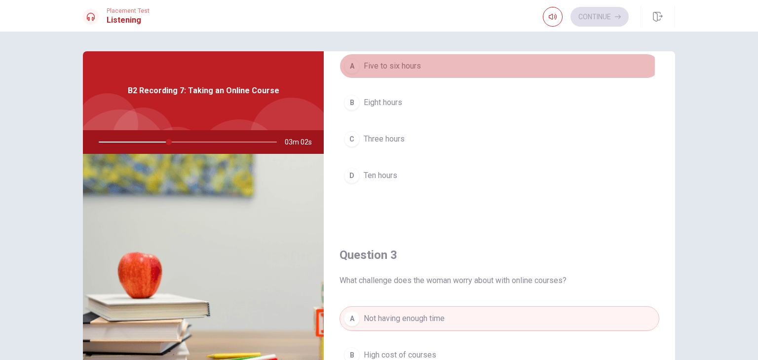
click at [391, 65] on span "Five to six hours" at bounding box center [392, 66] width 57 height 12
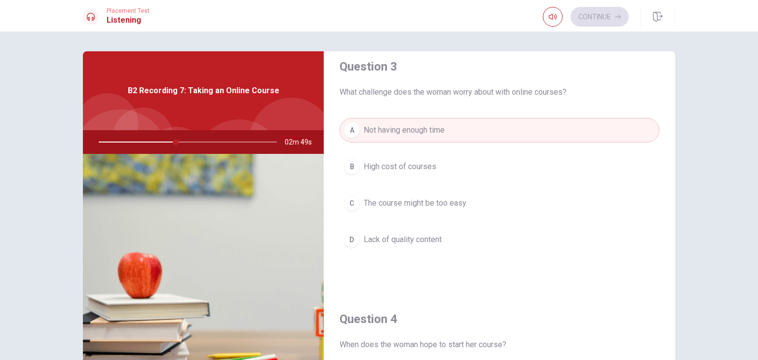
scroll to position [480, 0]
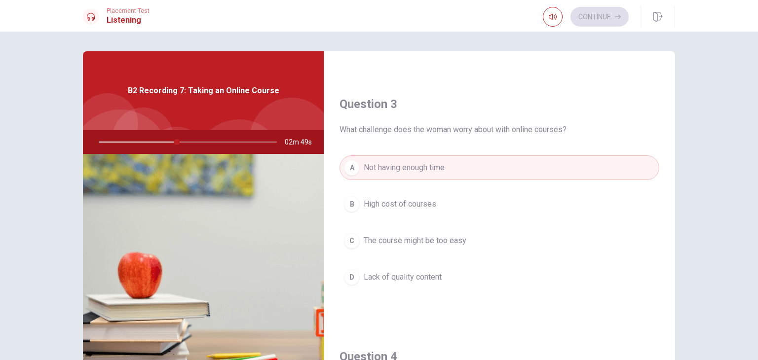
drag, startPoint x: 672, startPoint y: 293, endPoint x: 676, endPoint y: 227, distance: 66.3
click at [676, 227] on div "Question 1 Why does the man recommend online courses? A They don’t require any …" at bounding box center [379, 222] width 624 height 343
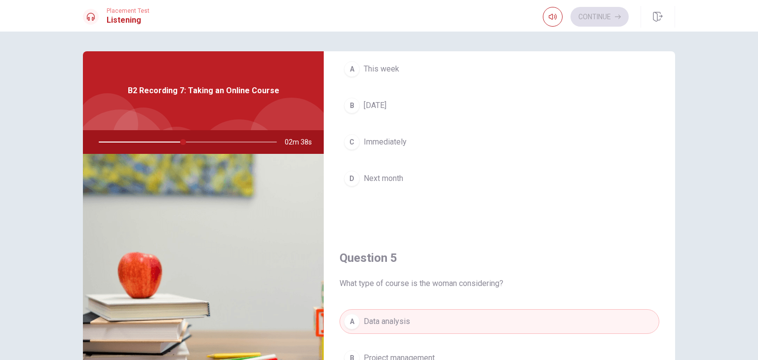
scroll to position [817, 0]
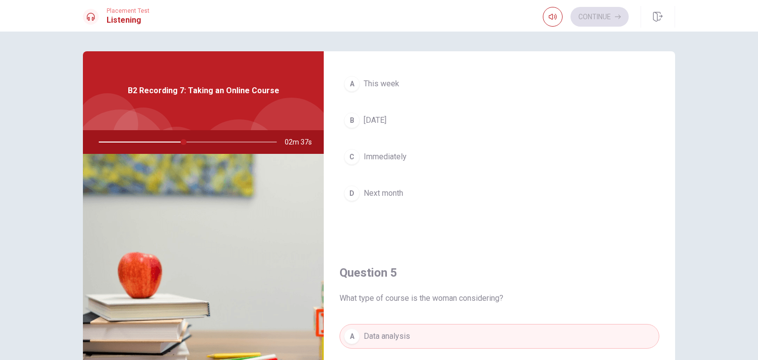
click at [391, 188] on span "Next month" at bounding box center [383, 194] width 39 height 12
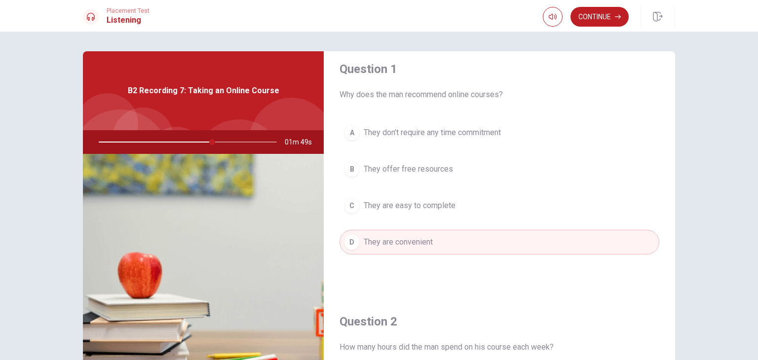
scroll to position [0, 0]
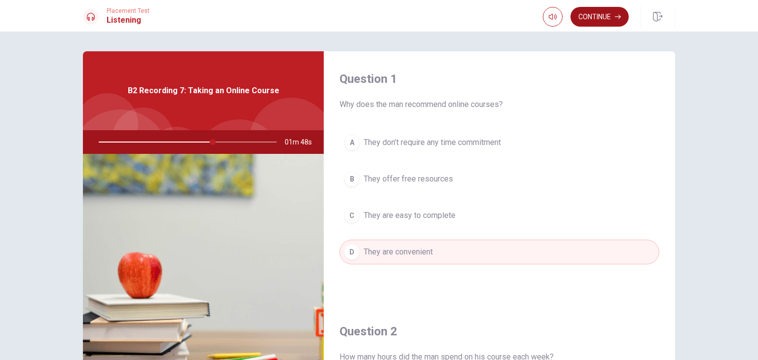
click at [613, 16] on button "Continue" at bounding box center [600, 17] width 58 height 20
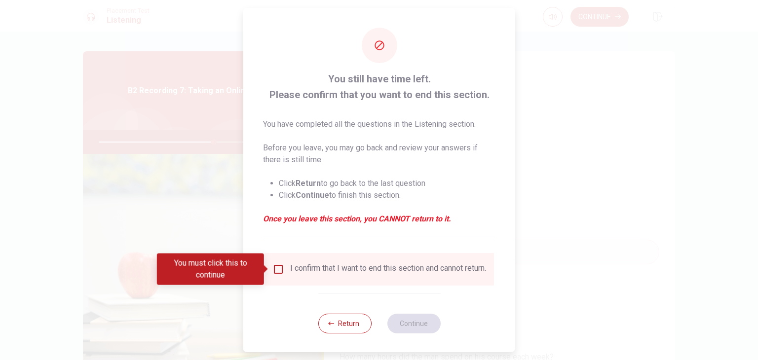
click at [317, 275] on div "I confirm that I want to end this section and cannot return." at bounding box center [388, 270] width 196 height 12
click at [276, 271] on input "You must click this to continue" at bounding box center [279, 270] width 12 height 12
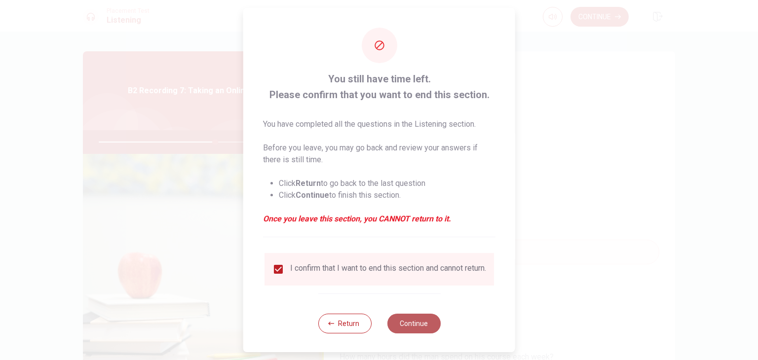
click at [402, 334] on button "Continue" at bounding box center [413, 324] width 53 height 20
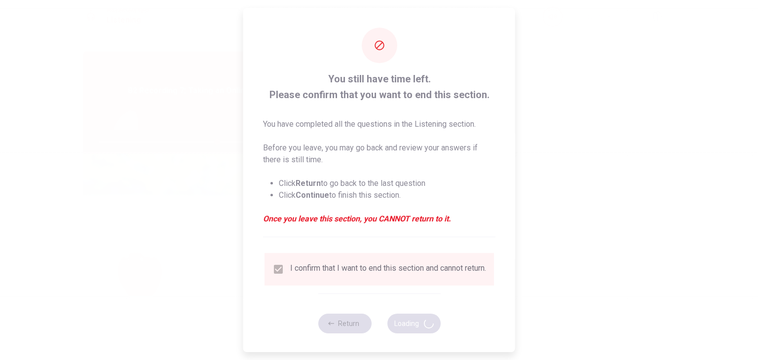
type input "67"
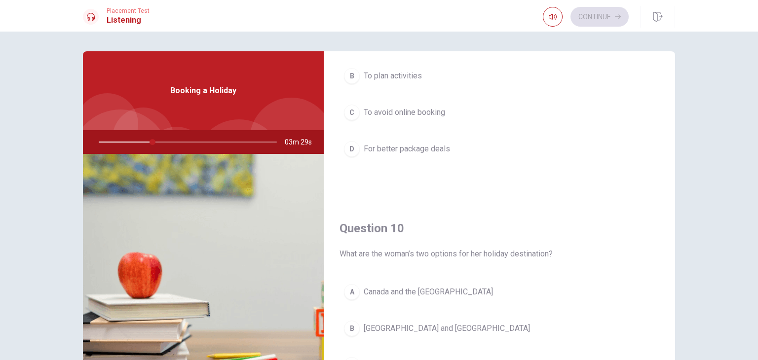
scroll to position [916, 0]
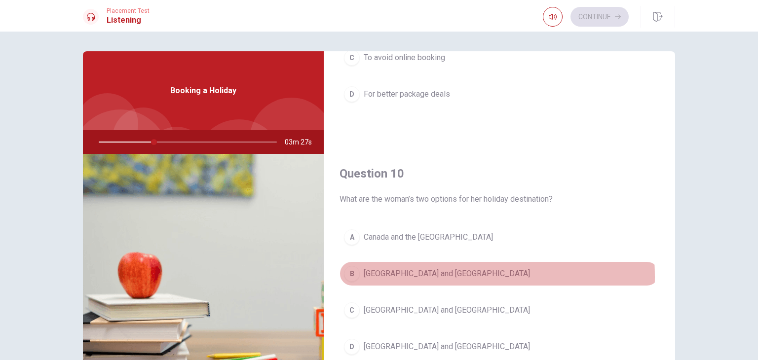
click at [390, 273] on span "[GEOGRAPHIC_DATA] and [GEOGRAPHIC_DATA]" at bounding box center [447, 274] width 166 height 12
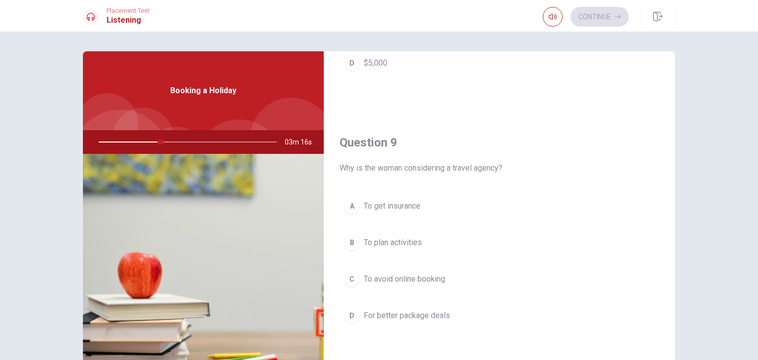
scroll to position [696, 0]
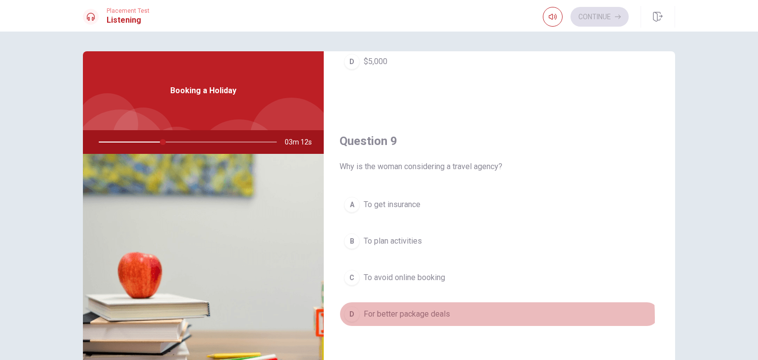
click at [418, 315] on span "For better package deals" at bounding box center [407, 315] width 86 height 12
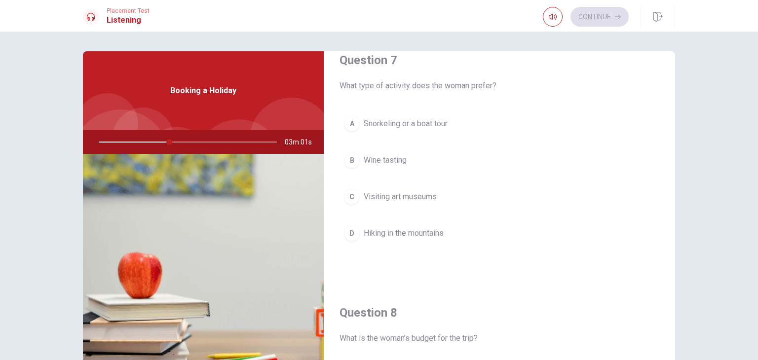
scroll to position [178, 0]
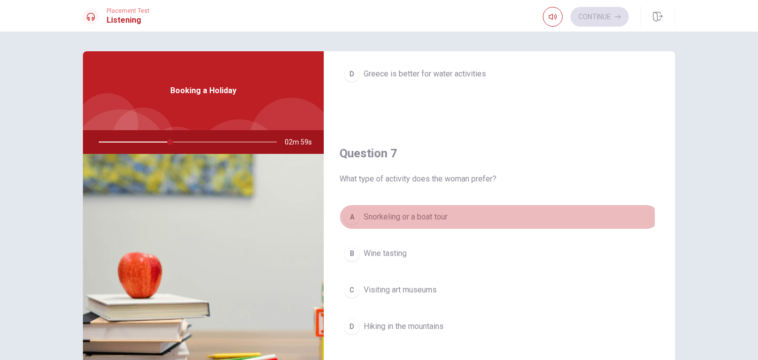
click at [432, 217] on span "Snorkeling or a boat tour" at bounding box center [406, 217] width 84 height 12
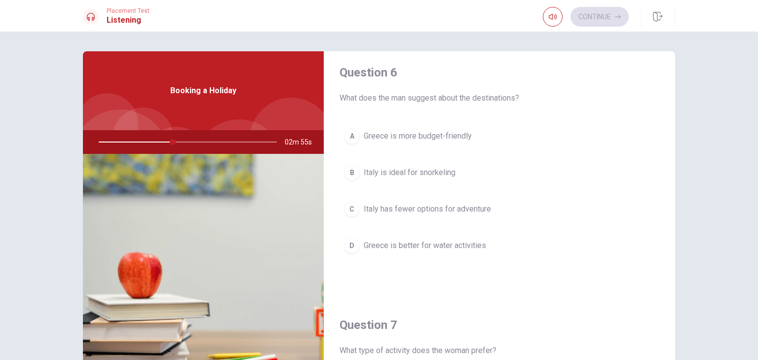
scroll to position [5, 0]
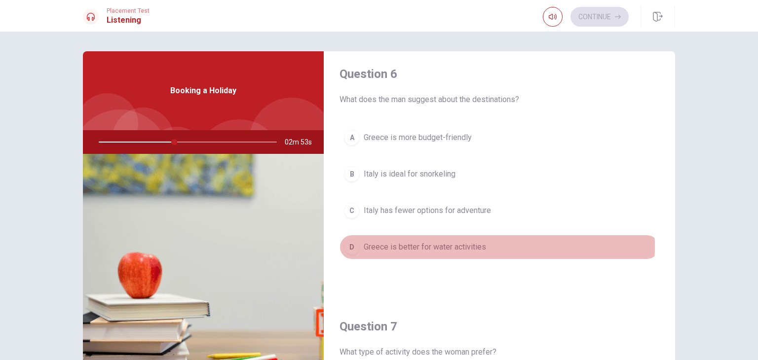
click at [466, 246] on span "Greece is better for water activities" at bounding box center [425, 247] width 122 height 12
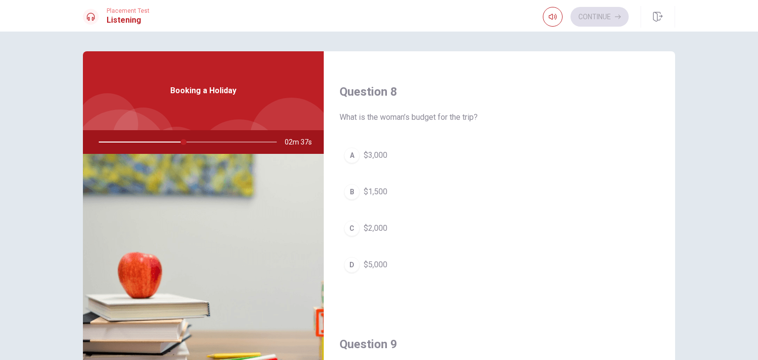
scroll to position [497, 0]
drag, startPoint x: 667, startPoint y: 200, endPoint x: 689, endPoint y: 331, distance: 133.2
click at [689, 331] on div "Question 6 What does the man suggest about the destinations? A Greece is more b…" at bounding box center [379, 196] width 758 height 329
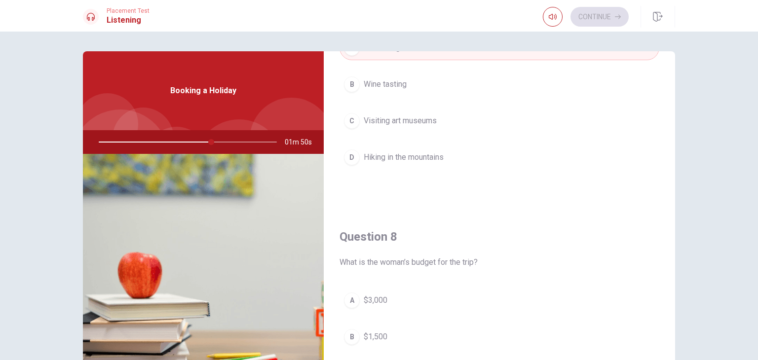
scroll to position [436, 0]
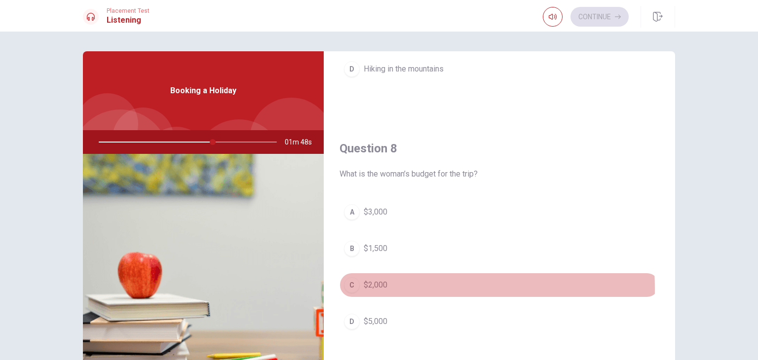
click at [371, 287] on span "$2,000" at bounding box center [376, 285] width 24 height 12
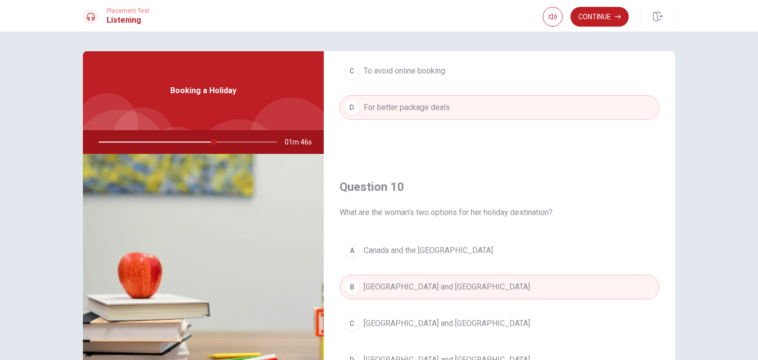
scroll to position [916, 0]
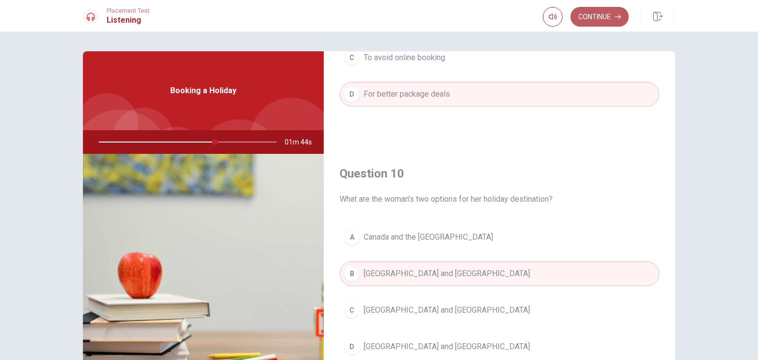
click at [612, 16] on button "Continue" at bounding box center [600, 17] width 58 height 20
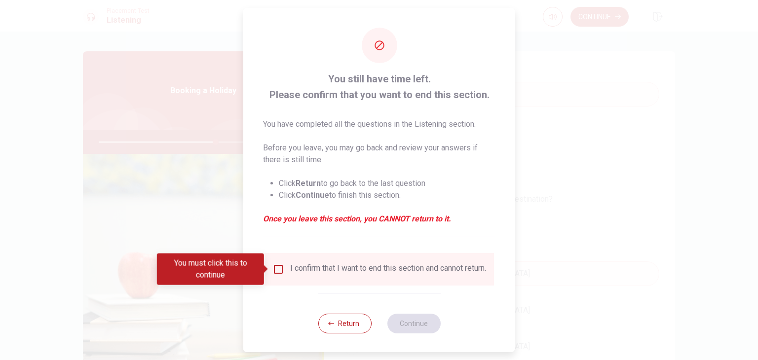
click at [275, 271] on input "You must click this to continue" at bounding box center [279, 270] width 12 height 12
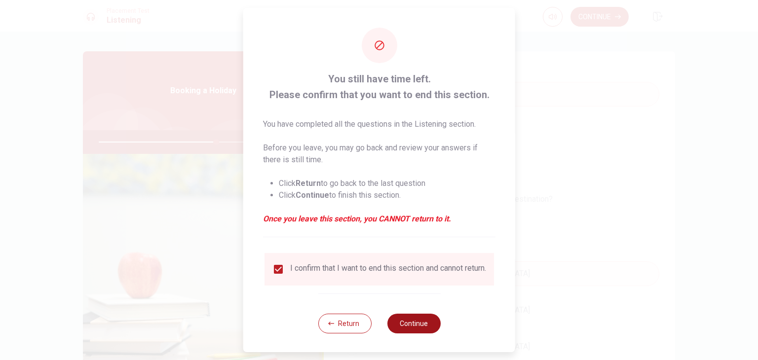
click at [410, 330] on button "Continue" at bounding box center [413, 324] width 53 height 20
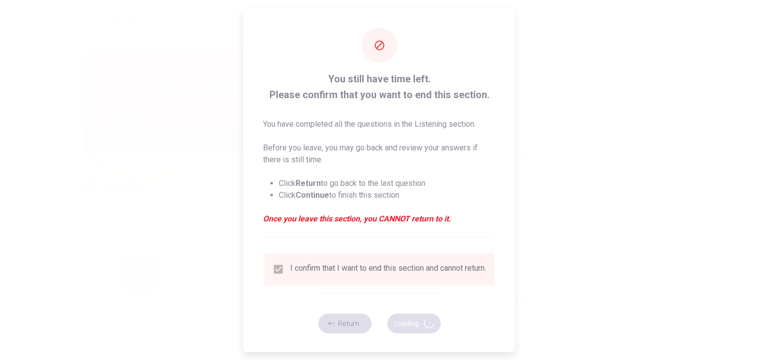
type input "67"
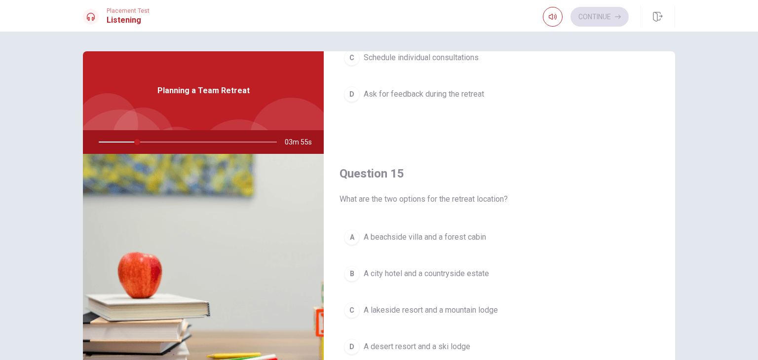
drag, startPoint x: 667, startPoint y: 334, endPoint x: 668, endPoint y: 313, distance: 21.3
click at [668, 313] on div "Question 11 What is the retreat’s budget? A $3,000 B $10,000 C $5,000 D $8,000 …" at bounding box center [500, 222] width 352 height 343
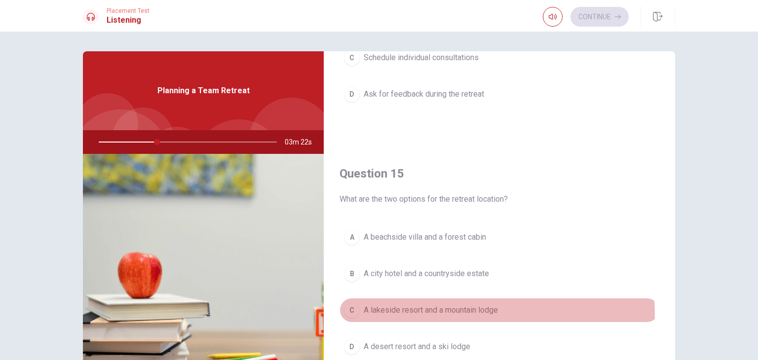
click at [462, 311] on span "A lakeside resort and a mountain lodge" at bounding box center [431, 311] width 134 height 12
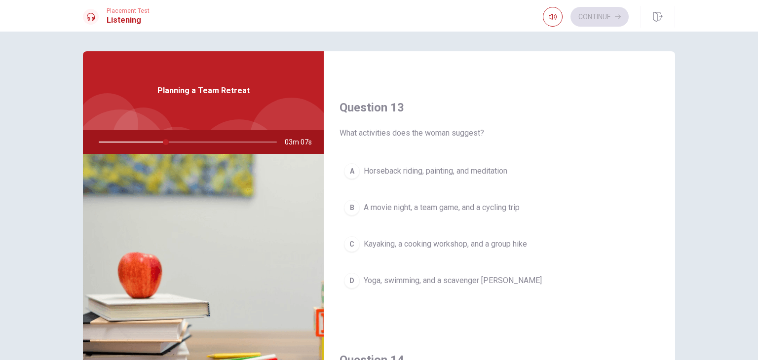
scroll to position [484, 0]
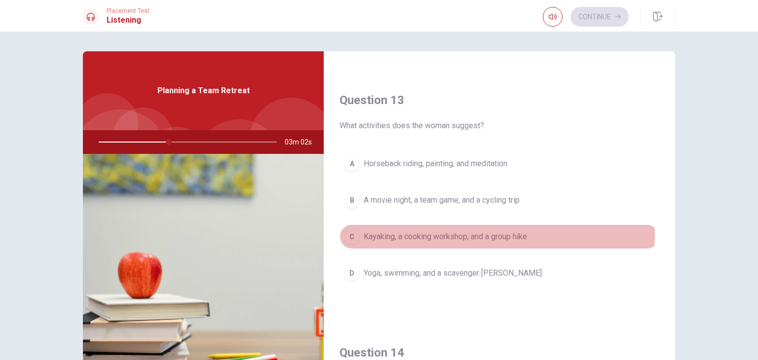
click at [453, 234] on span "Kayaking, a cooking workshop, and a group hike" at bounding box center [445, 237] width 163 height 12
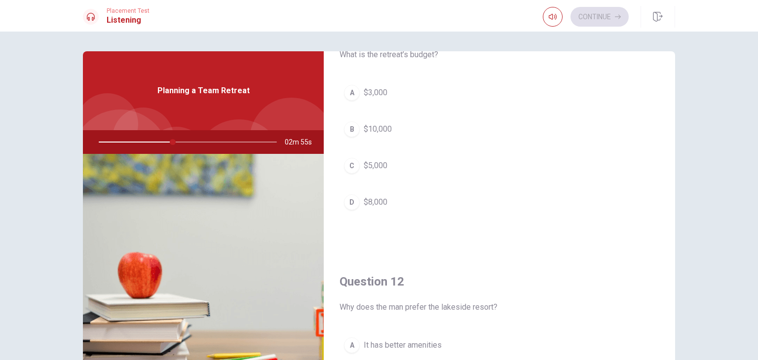
scroll to position [41, 0]
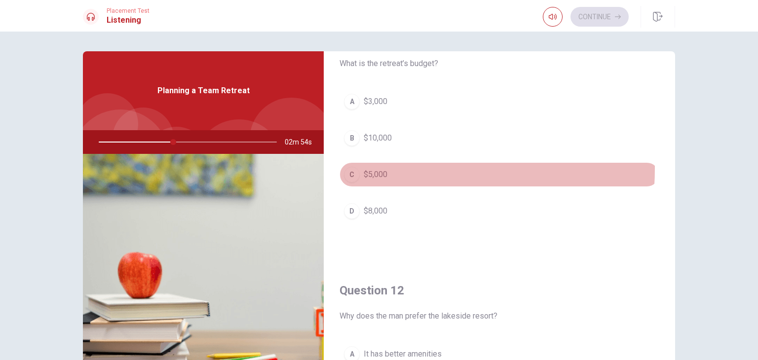
click at [380, 169] on span "$5,000" at bounding box center [376, 175] width 24 height 12
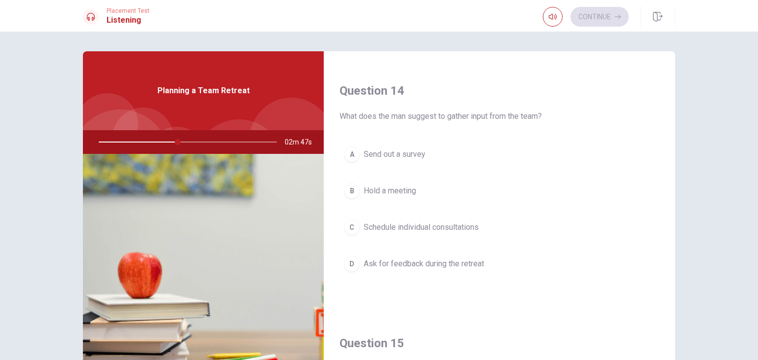
scroll to position [774, 0]
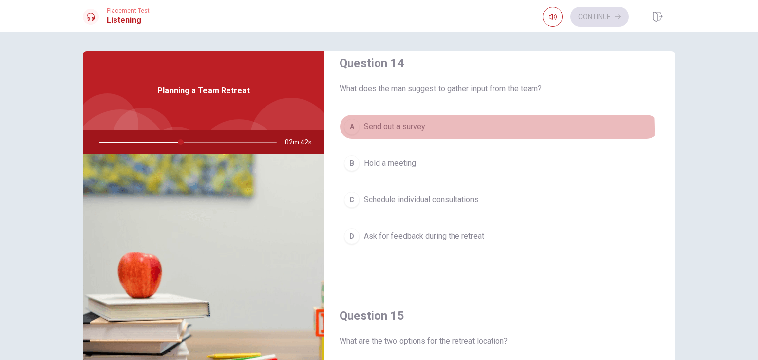
click at [409, 128] on span "Send out a survey" at bounding box center [395, 127] width 62 height 12
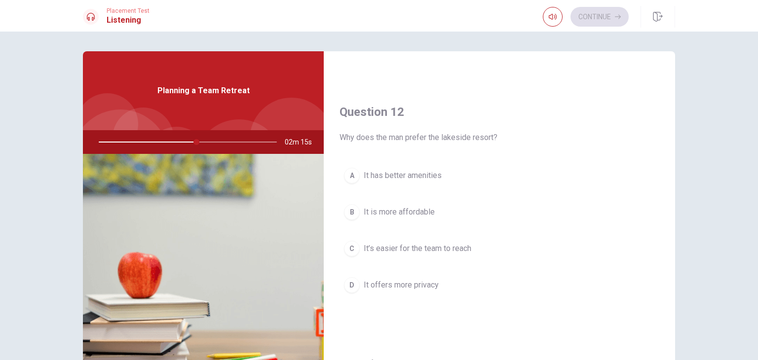
scroll to position [238, 0]
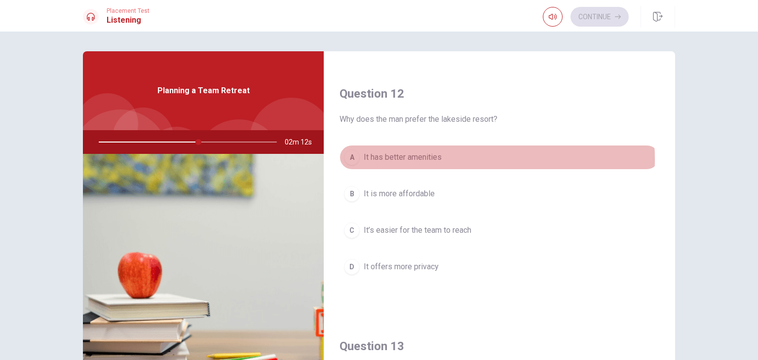
click at [433, 158] on span "It has better amenities" at bounding box center [403, 158] width 78 height 12
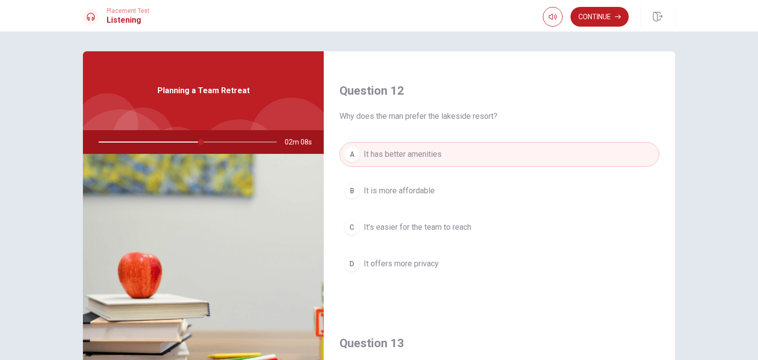
scroll to position [243, 0]
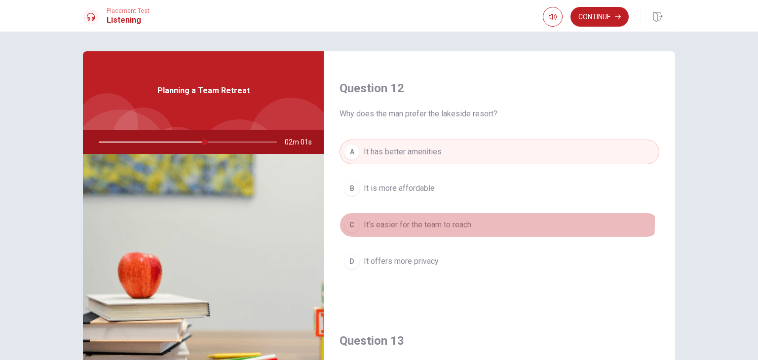
click at [438, 221] on span "It’s easier for the team to reach" at bounding box center [418, 225] width 108 height 12
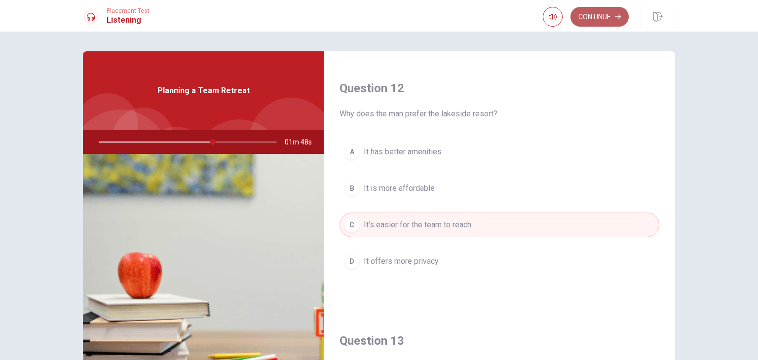
click at [604, 19] on button "Continue" at bounding box center [600, 17] width 58 height 20
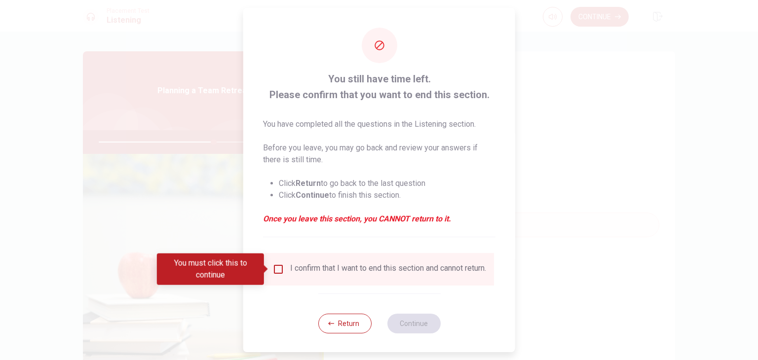
click at [276, 270] on input "You must click this to continue" at bounding box center [279, 270] width 12 height 12
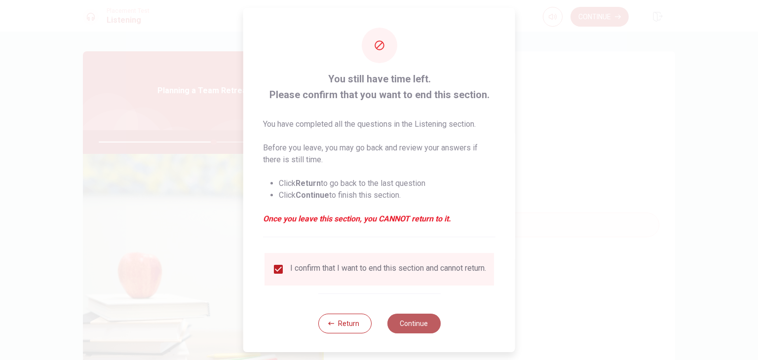
click at [392, 327] on button "Continue" at bounding box center [413, 324] width 53 height 20
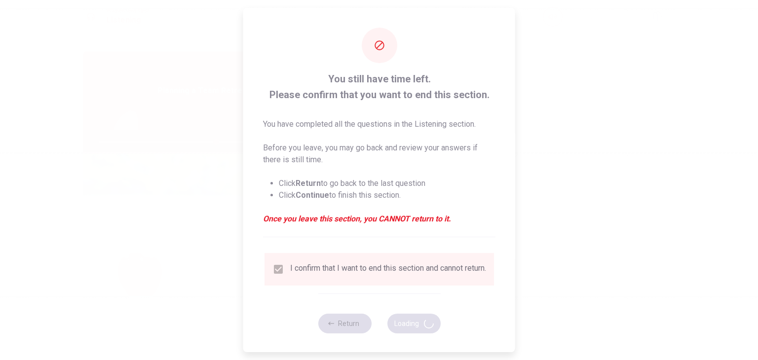
type input "66"
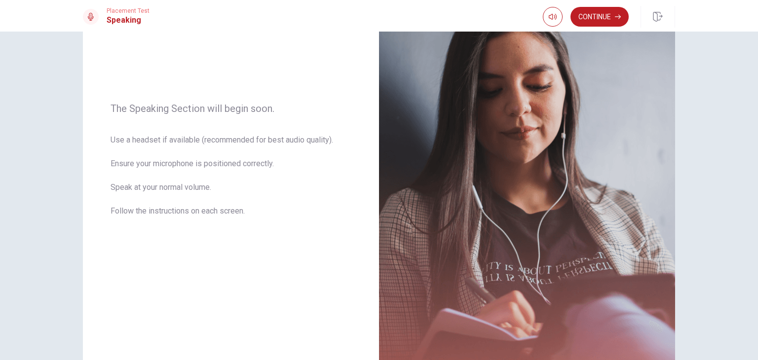
scroll to position [105, 0]
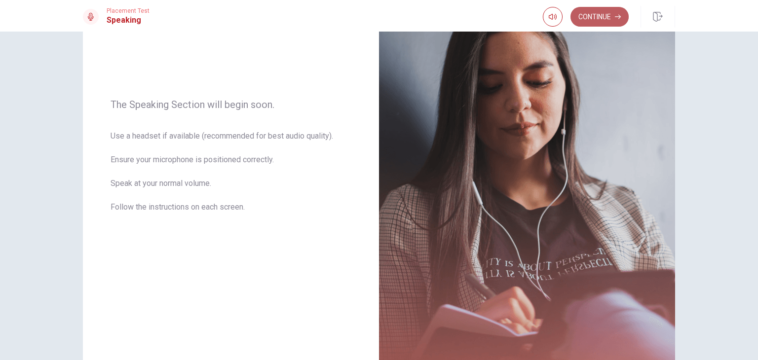
click at [606, 18] on button "Continue" at bounding box center [600, 17] width 58 height 20
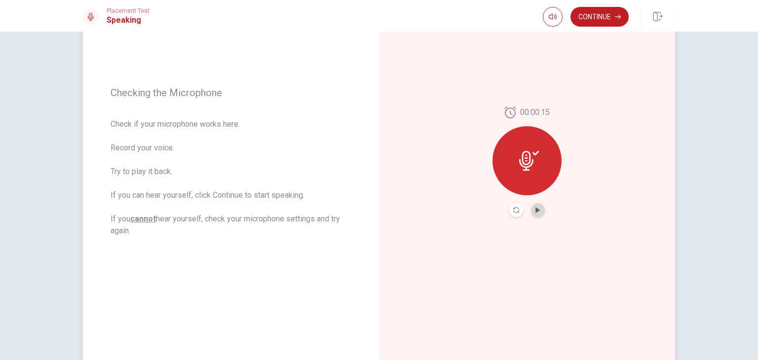
click at [537, 214] on button "Play Audio" at bounding box center [538, 210] width 14 height 14
click at [601, 18] on button "Continue" at bounding box center [600, 17] width 58 height 20
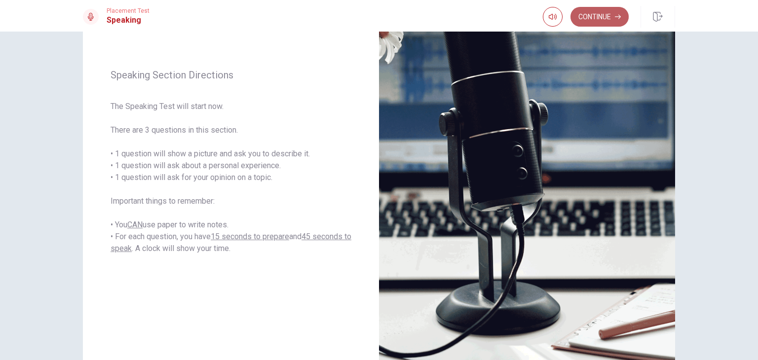
click at [603, 15] on button "Continue" at bounding box center [600, 17] width 58 height 20
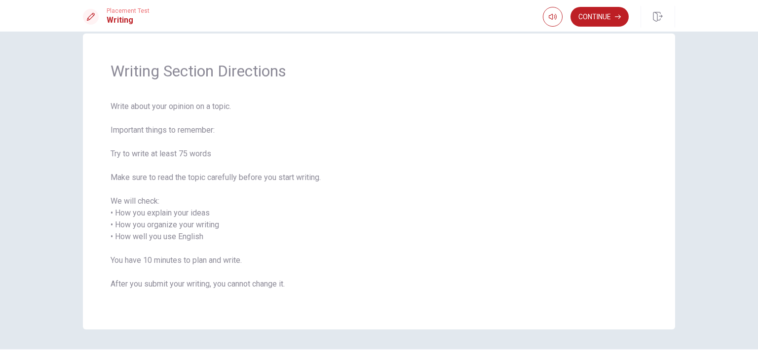
scroll to position [10, 0]
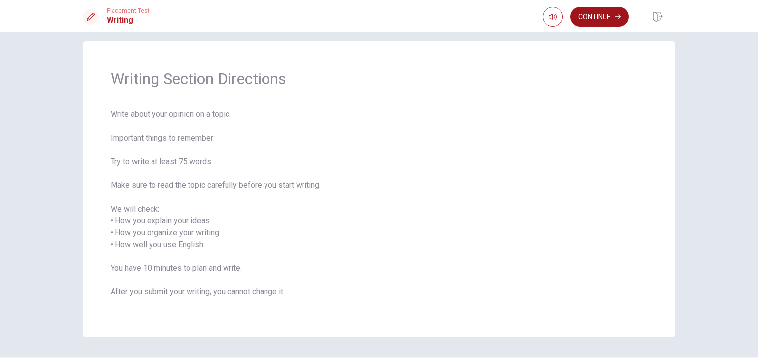
click at [602, 13] on button "Continue" at bounding box center [600, 17] width 58 height 20
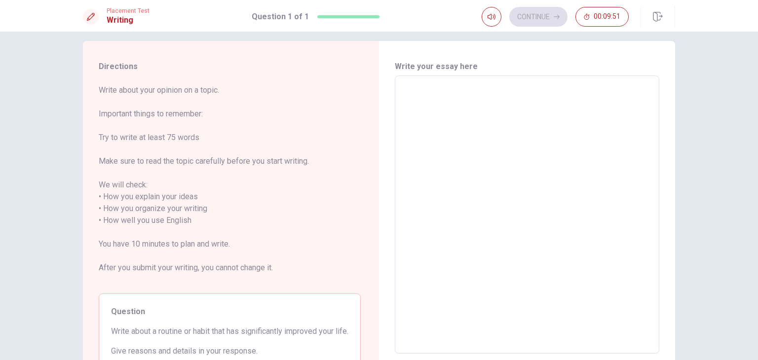
scroll to position [0, 0]
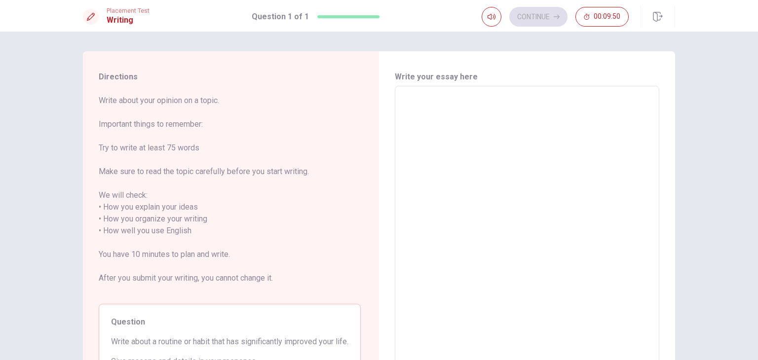
click at [473, 117] on textarea at bounding box center [527, 225] width 251 height 262
type textarea "\"
type textarea "x"
type textarea "\i"
type textarea "x"
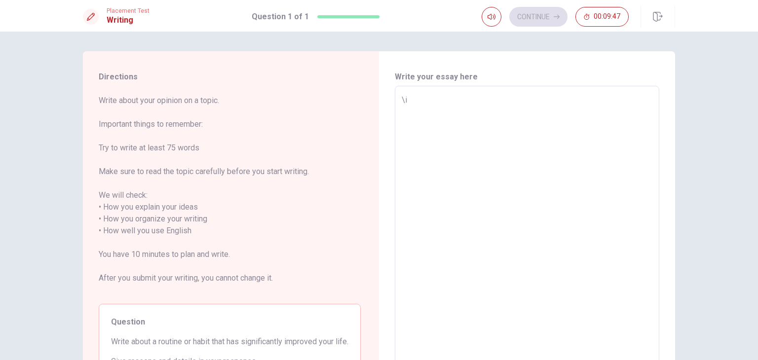
type textarea "\"
type textarea "x"
type textarea "I"
type textarea "x"
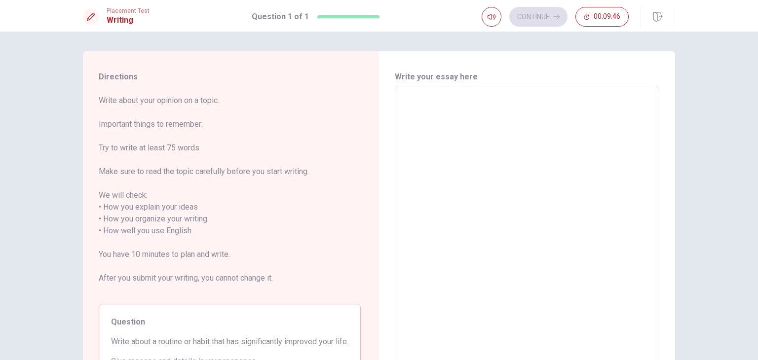
type textarea "s"
type textarea "x"
type textarea "I"
type textarea "x"
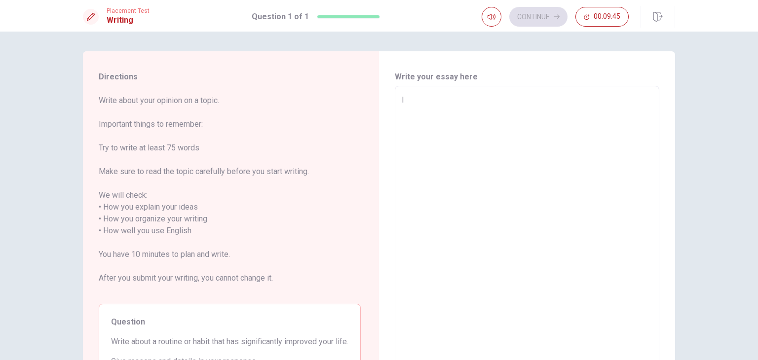
type textarea "I"
type textarea "x"
type textarea "I s"
type textarea "x"
type textarea "I st"
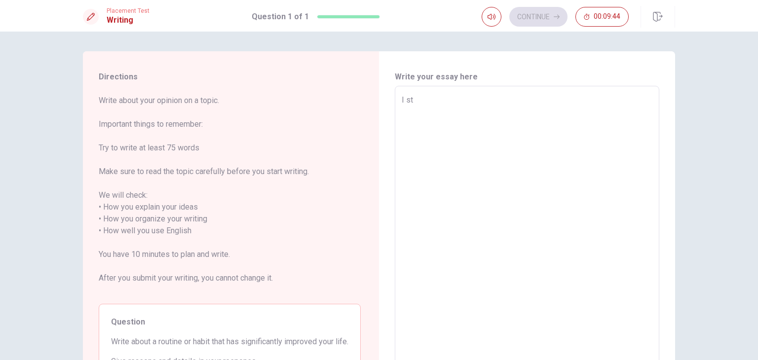
type textarea "x"
type textarea "I sta"
type textarea "x"
type textarea "I star"
type textarea "x"
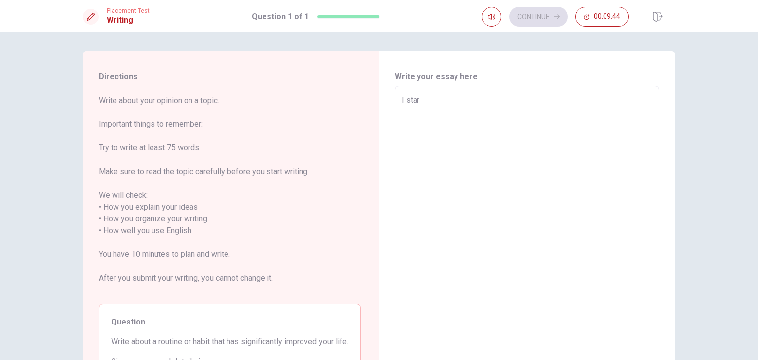
type textarea "I start"
type textarea "x"
type textarea "I starte"
type textarea "x"
type textarea "I started"
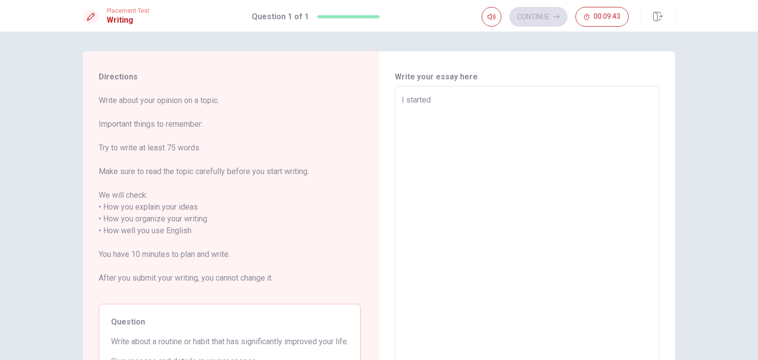
type textarea "x"
type textarea "I started"
type textarea "x"
type textarea "I started t"
type textarea "x"
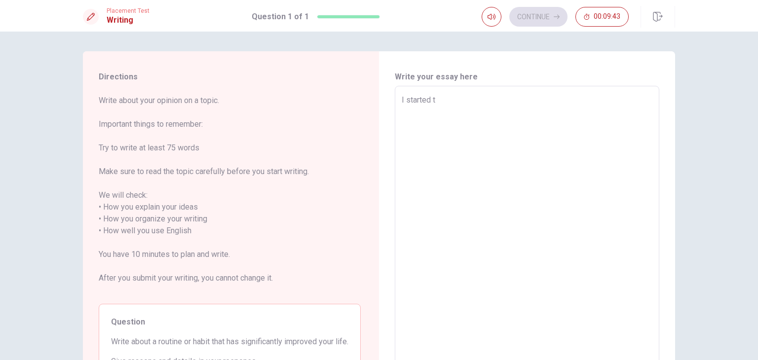
type textarea "I started to"
type textarea "x"
type textarea "I started to"
type textarea "x"
type textarea "I started to p"
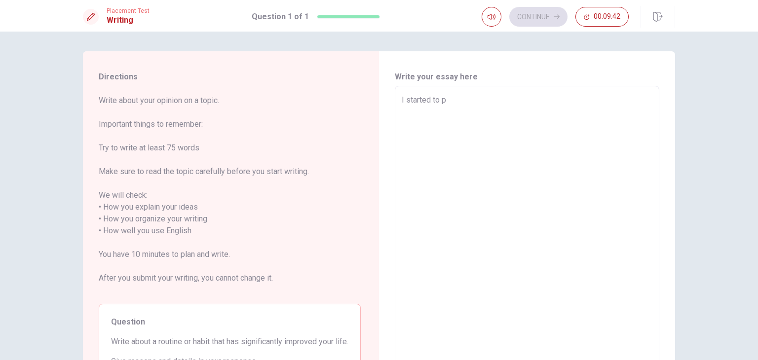
type textarea "x"
type textarea "I started to pl"
type textarea "x"
type textarea "I started to pla"
type textarea "x"
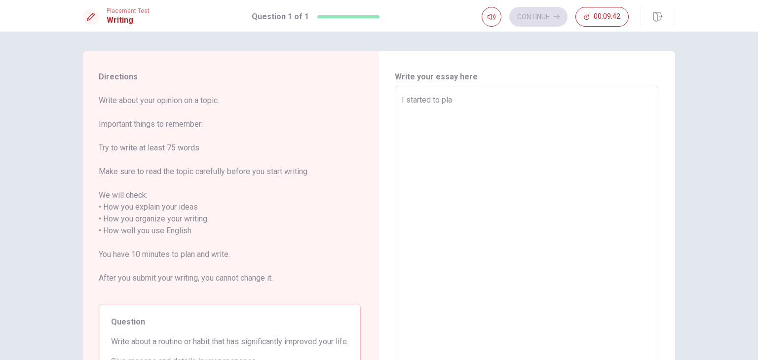
type textarea "I started to play"
type textarea "x"
type textarea "I started to play"
type textarea "x"
type textarea "I started to play b"
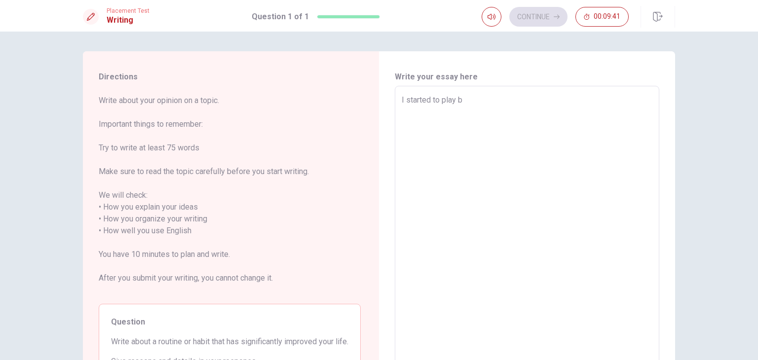
type textarea "x"
type textarea "I started to play be"
type textarea "x"
type textarea "I started to play bea"
type textarea "x"
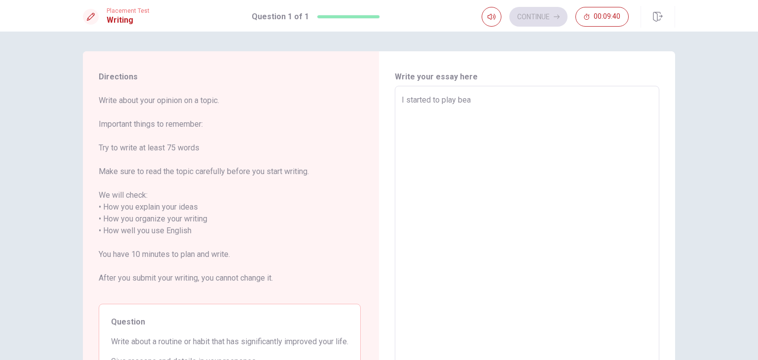
type textarea "I started to play beac"
type textarea "x"
type textarea "I started to play beach"
type textarea "x"
type textarea "I started to play beach"
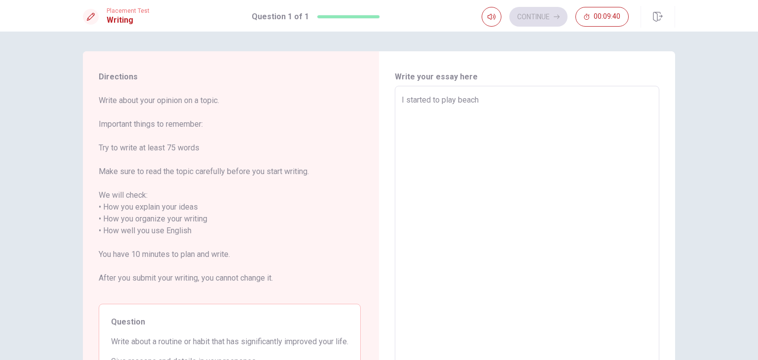
type textarea "x"
type textarea "I started to play beach v"
type textarea "x"
type textarea "I started to play beach vo"
type textarea "x"
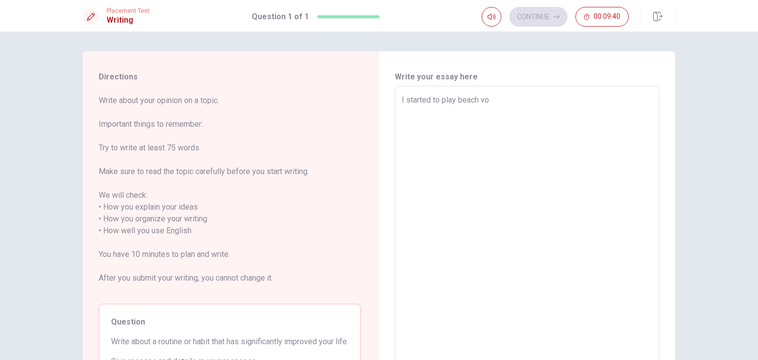
type textarea "I started to play beach vol"
type textarea "x"
type textarea "I started to play beach [PERSON_NAME]"
type textarea "x"
type textarea "I started to play beach volle"
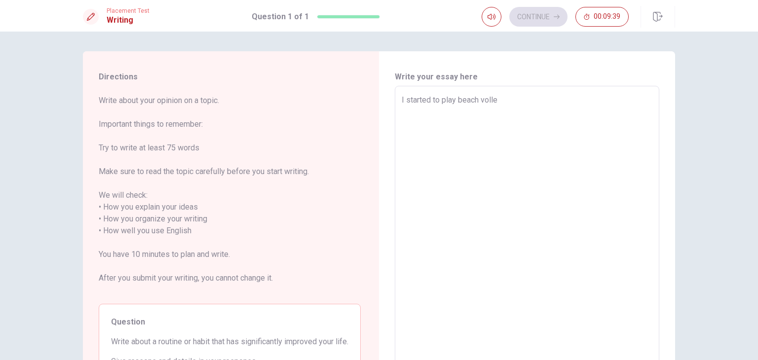
type textarea "x"
type textarea "I started to play beach volley"
type textarea "x"
type textarea "I started to play beach volley"
type textarea "x"
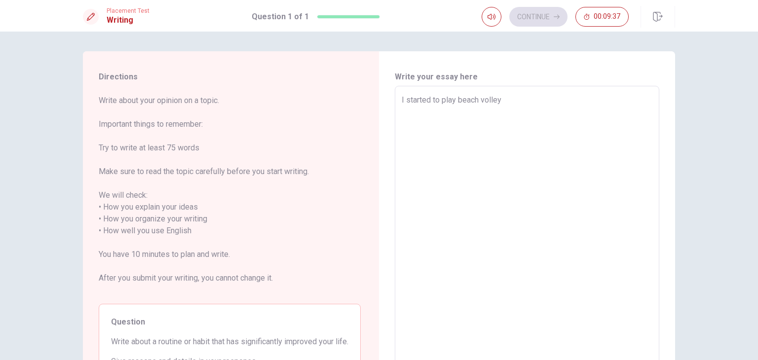
type textarea "I started to play beach volley a"
type textarea "x"
type textarea "I started to play beach volley ab"
type textarea "x"
type textarea "I started to play beach volley aba"
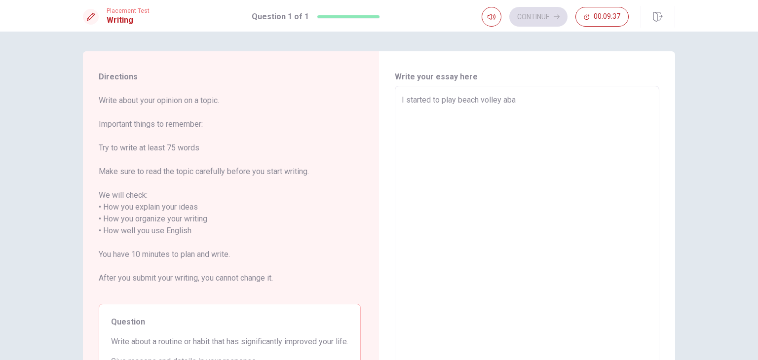
type textarea "x"
type textarea "I started to play beach volley abao"
type textarea "x"
type textarea "I started to play beach volley abaou"
type textarea "x"
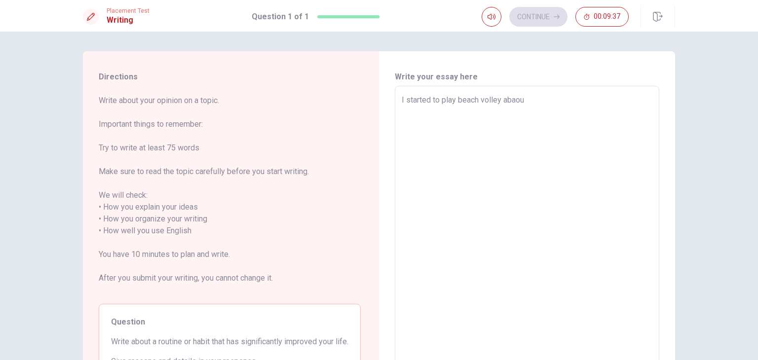
type textarea "I started to play beach volley abaout"
type textarea "x"
type textarea "I started to play beach volley abaou"
type textarea "x"
type textarea "I started to play beach volley abao"
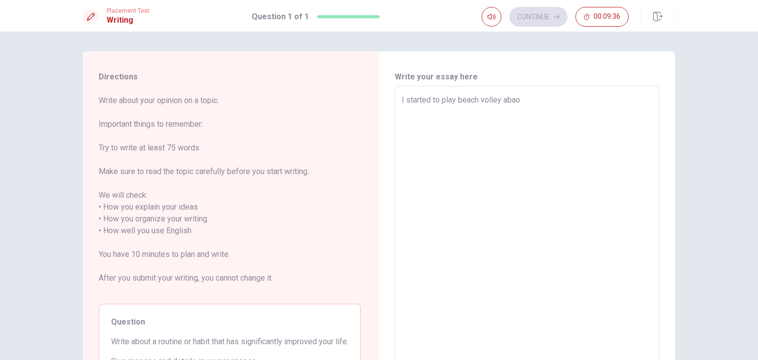
type textarea "x"
type textarea "I started to play beach volley aba"
type textarea "x"
type textarea "I started to play beach volley ab"
type textarea "x"
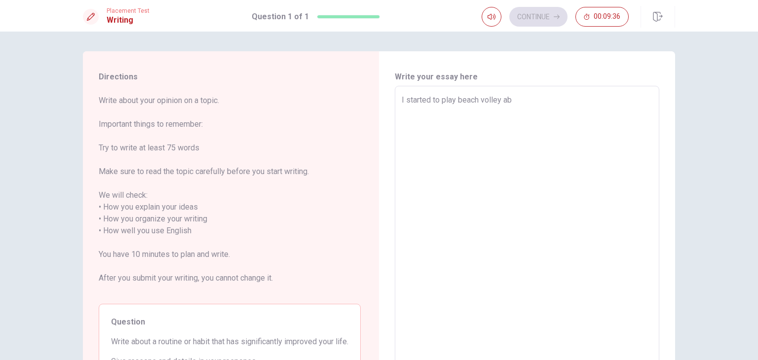
type textarea "I started to play beach volley abo"
type textarea "x"
type textarea "I started to play beach volley abou"
type textarea "x"
type textarea "I started to play beach volley about"
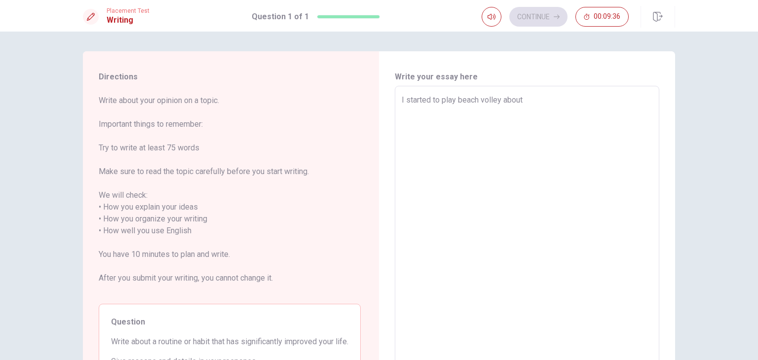
type textarea "x"
type textarea "I started to play beach volley about"
type textarea "x"
type textarea "I started to play beach volley about 1"
type textarea "x"
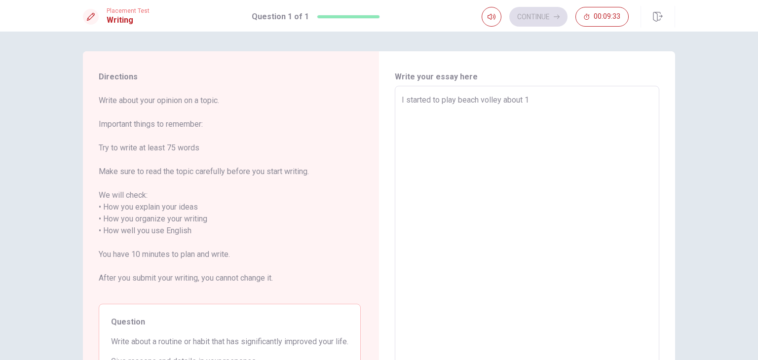
type textarea "I started to play beach volley about 1"
type textarea "x"
type textarea "I started to play beach volley about 1 y"
type textarea "x"
type textarea "I started to play beach volley about 1 ye"
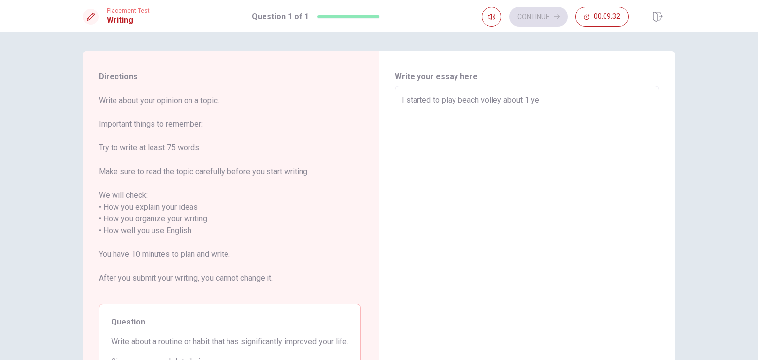
type textarea "x"
type textarea "I started to play beach volley about 1 yea"
type textarea "x"
type textarea "I started to play beach volley about 1 year"
type textarea "x"
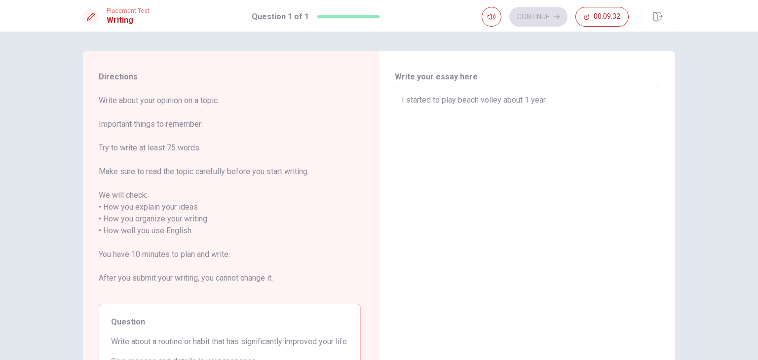
type textarea "I started to play beach volley about 1 year"
type textarea "x"
type textarea "I started to play beach volley about 1 year a"
type textarea "x"
type textarea "I started to play beach volley about 1 year ag"
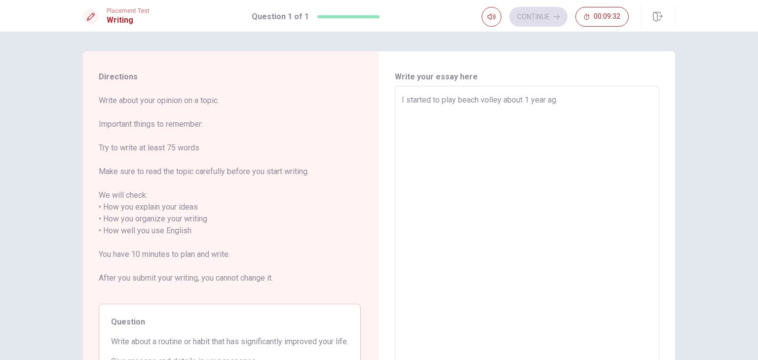
type textarea "x"
type textarea "I started to play beach volley about [DATE]"
type textarea "x"
type textarea "I started to play beach volley about [DATE],"
type textarea "x"
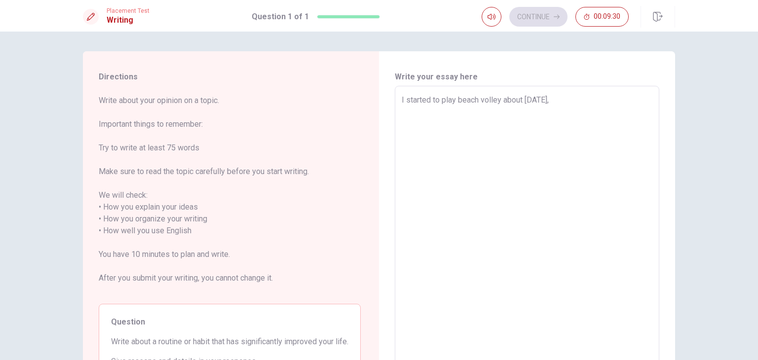
type textarea "I started to play beach volley about [DATE],"
type textarea "x"
type textarea "I started to play beach volley about [DATE], a"
type textarea "x"
type textarea "I started to play beach volley about [DATE], am"
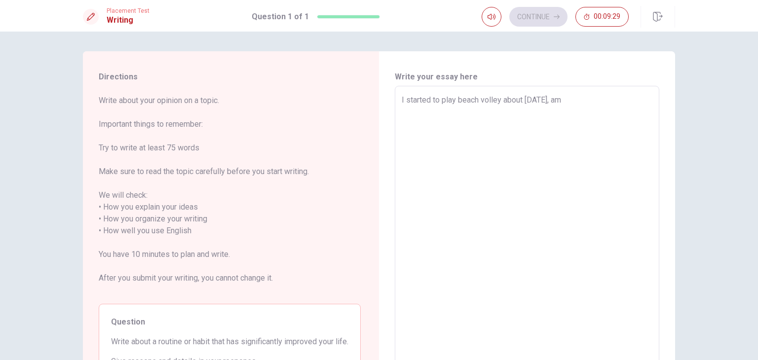
type textarea "x"
type textarea "I started to play beach volley about [DATE], a"
type textarea "x"
type textarea "I started to play beach volley about [DATE], an"
type textarea "x"
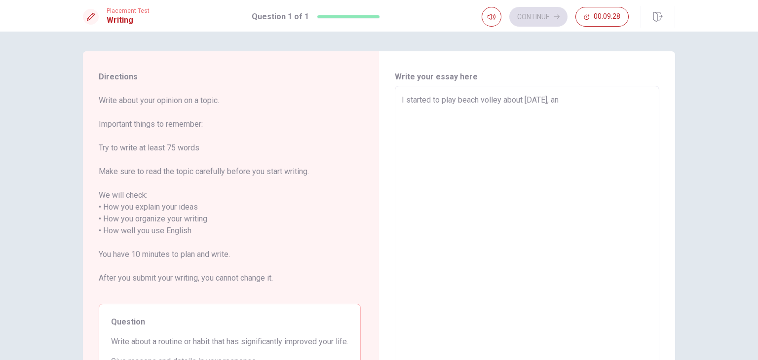
type textarea "I started to play beach volley about [DATE], and"
type textarea "x"
type textarea "I started to play beach volley about [DATE], and"
type textarea "x"
type textarea "I started to play beach volley about [DATE], and t"
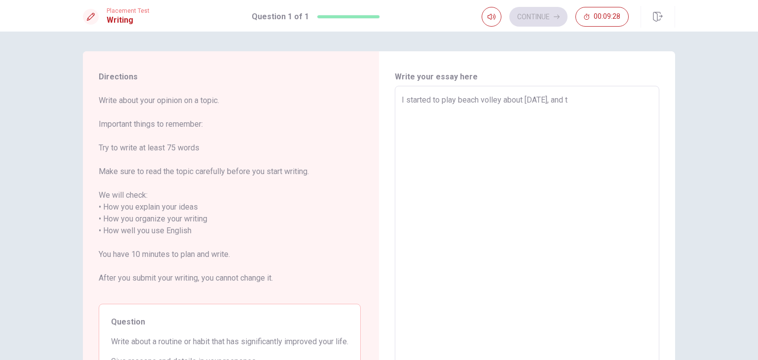
type textarea "x"
type textarea "I started to play beach volley about [DATE], and th"
type textarea "x"
type textarea "I started to play beach volley about [DATE], and thi"
type textarea "x"
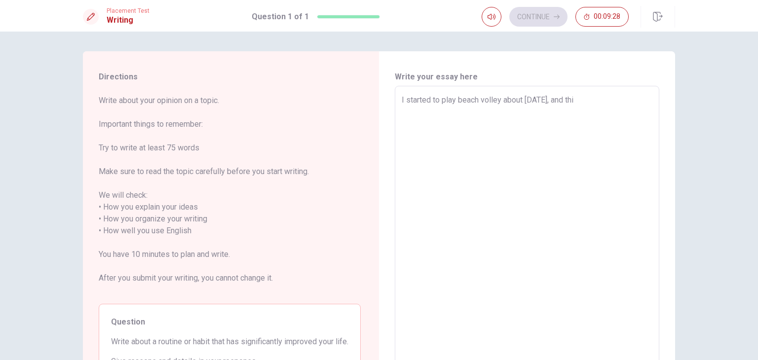
type textarea "I started to play beach volley about [DATE], and this"
type textarea "x"
type textarea "I started to play beach volley about [DATE], and this"
type textarea "x"
type textarea "I started to play beach volley about [DATE], and this i"
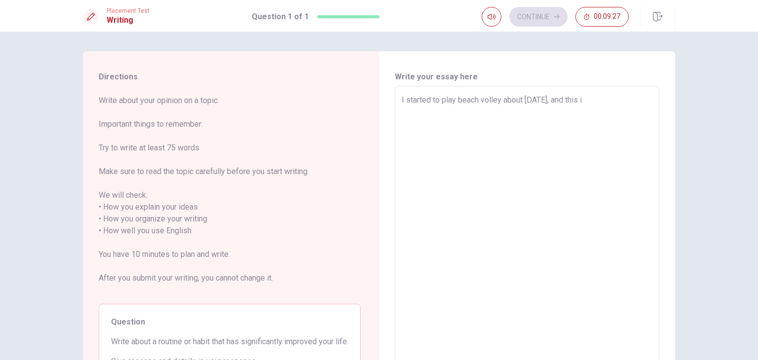
type textarea "x"
type textarea "I started to play beach volley about [DATE], and this is"
type textarea "x"
type textarea "I started to play beach volley about [DATE], and this is"
type textarea "x"
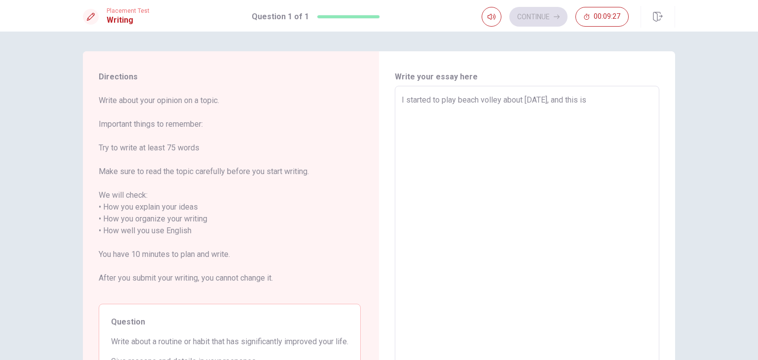
type textarea "I started to play beach volley about [DATE], and this is a"
type textarea "x"
type textarea "I started to play beach volley about [DATE], and this is a"
type textarea "x"
type textarea "I started to play beach volley about [DATE], and this is a l"
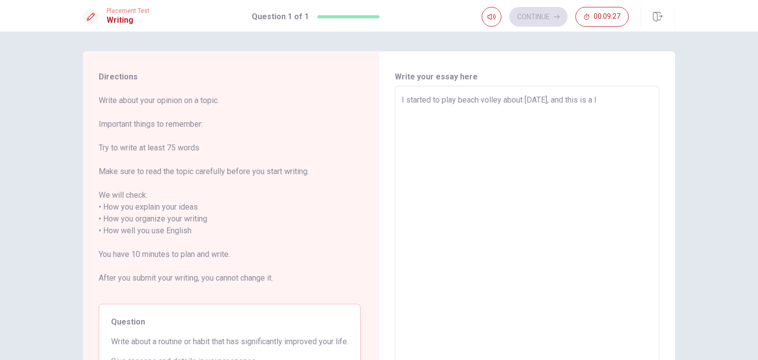
type textarea "x"
type textarea "I started to play beach volley about [DATE], and this is a li"
type textarea "x"
type textarea "I started to play beach volley about [DATE], and this is a lif"
type textarea "x"
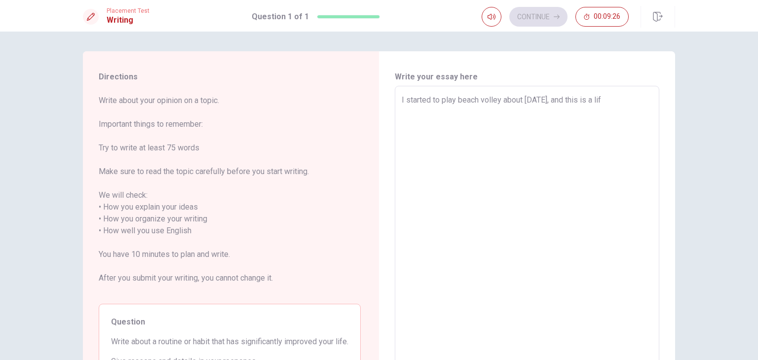
type textarea "I started to play beach volley about [DATE], and this is a life"
type textarea "x"
type textarea "I started to play beach volley about [DATE], and this is a lifec"
type textarea "x"
type textarea "I started to play beach volley about [DATE], and this is a lifech"
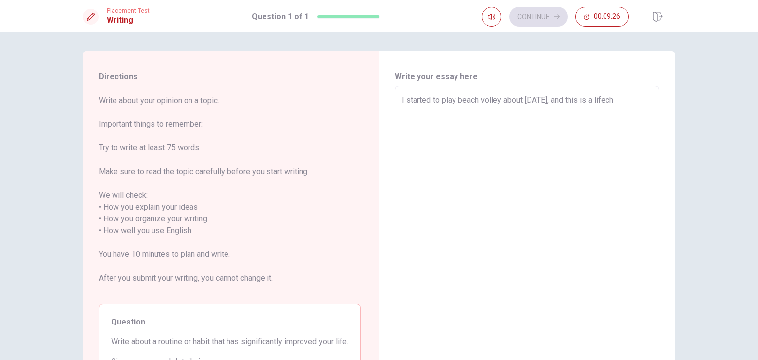
type textarea "x"
type textarea "I started to play beach volley about [DATE], and this is a lifechk"
type textarea "x"
type textarea "I started to play beach volley about [DATE], and this is a lifechki"
type textarea "x"
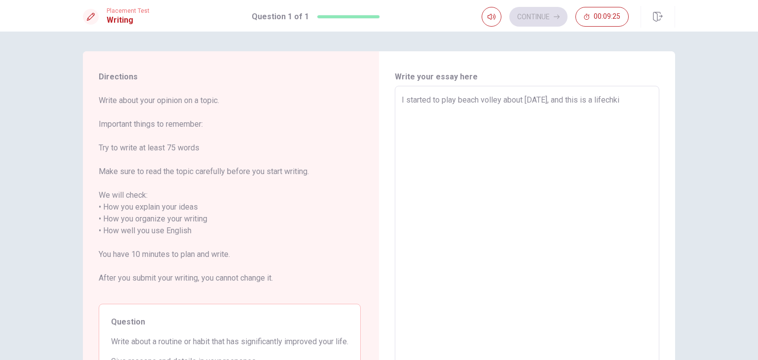
type textarea "I started to play beach volley about [DATE], and this is a lifechk"
type textarea "x"
type textarea "I started to play beach volley about [DATE], and this is a lifech"
type textarea "x"
type textarea "I started to play beach volley about [DATE], and this is a lifecha"
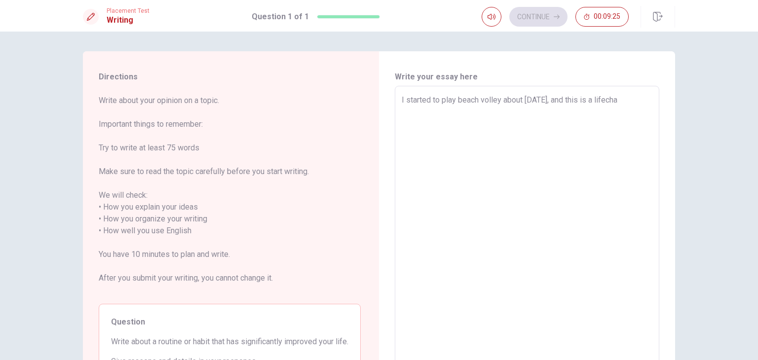
type textarea "x"
type textarea "I started to play beach volley about [DATE], and this is a lifechak"
type textarea "x"
type textarea "I started to play beach volley about [DATE], and this is a lifechaki"
type textarea "x"
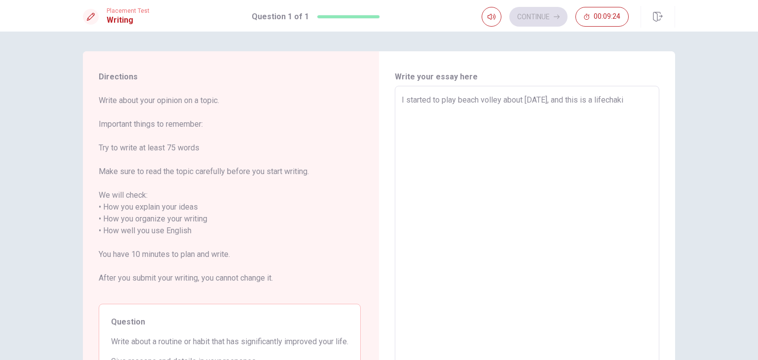
type textarea "I started to play beach volley about [DATE], and this is a lifechak"
type textarea "x"
type textarea "I started to play beach volley about [DATE], and this is a lifecha"
type textarea "x"
type textarea "I started to play beach volley about [DATE], and this is a lifechag"
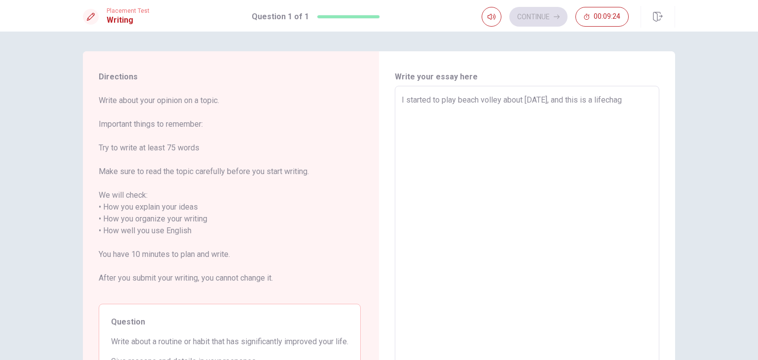
type textarea "x"
type textarea "I started to play beach volley about [DATE], and this is a lifechagi"
type textarea "x"
type textarea "I started to play beach volley about [DATE], and this is a lifechagin"
type textarea "x"
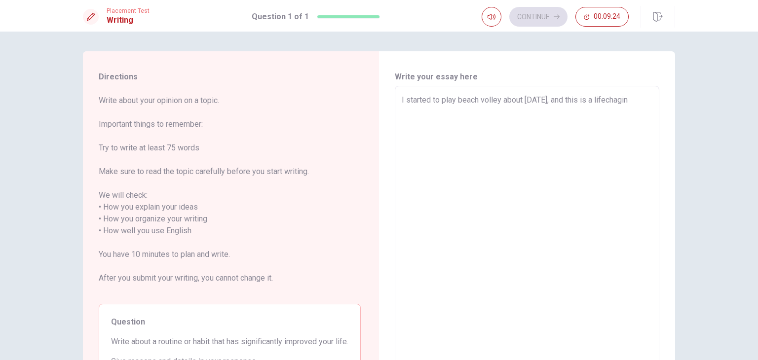
type textarea "I started to play beach volley about [DATE], and this is a lifechaging"
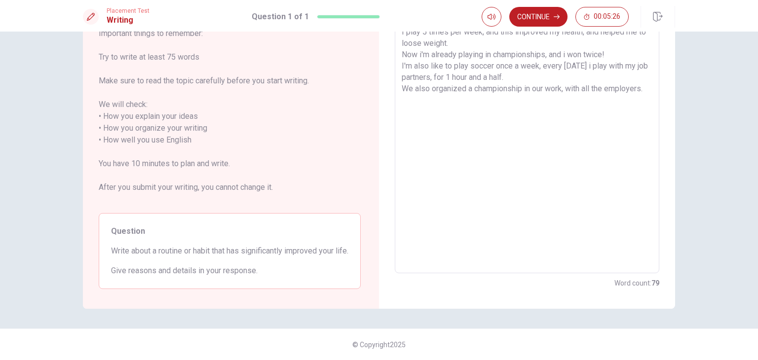
scroll to position [5, 0]
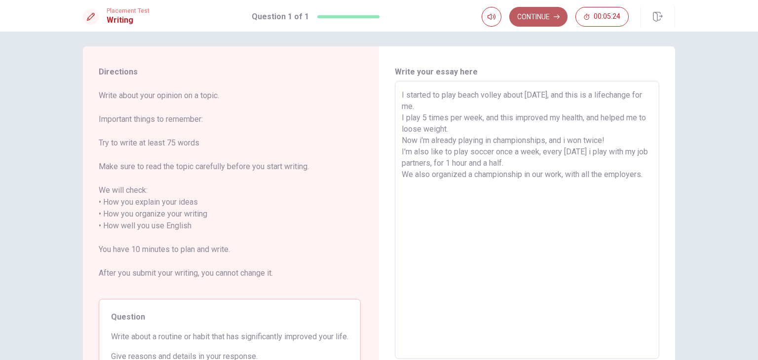
click at [537, 20] on button "Continue" at bounding box center [539, 17] width 58 height 20
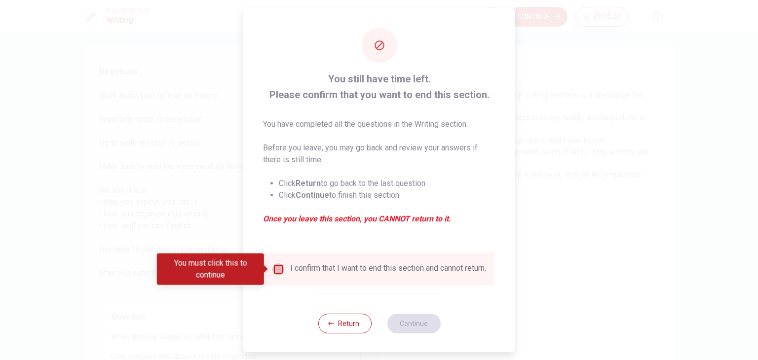
click at [278, 273] on input "You must click this to continue" at bounding box center [279, 270] width 12 height 12
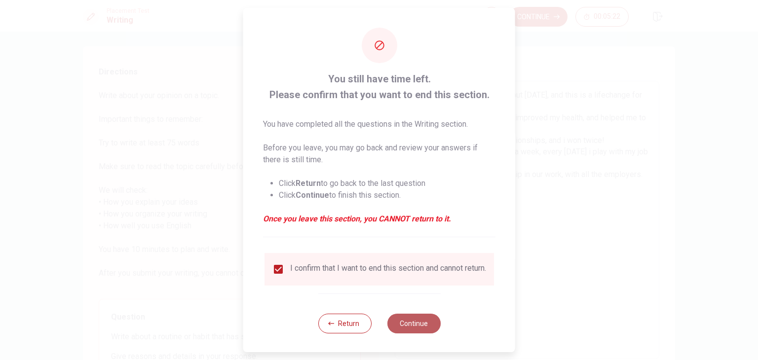
click at [409, 324] on button "Continue" at bounding box center [413, 324] width 53 height 20
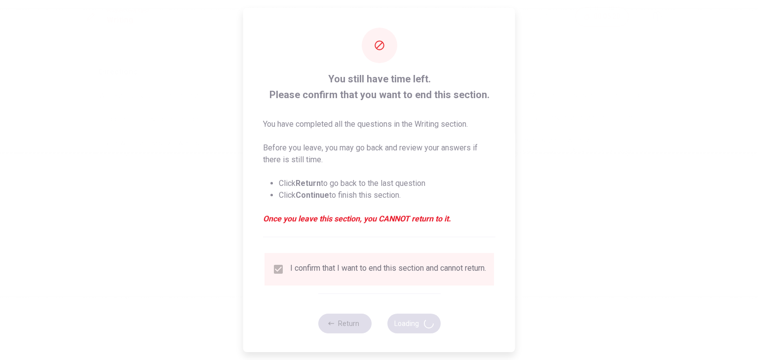
scroll to position [0, 0]
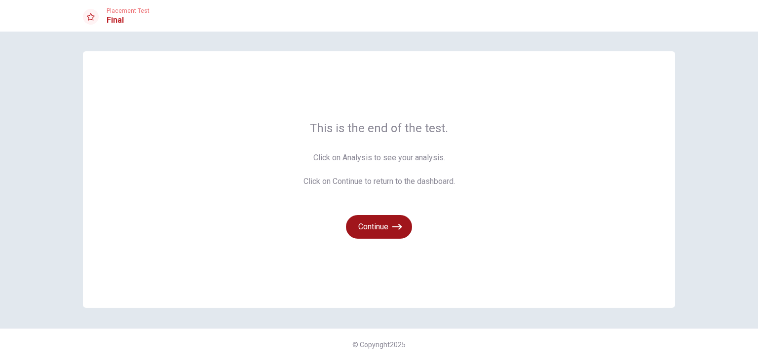
click at [377, 224] on button "Continue" at bounding box center [379, 227] width 66 height 24
